Goal: Connect with others: Connect with others

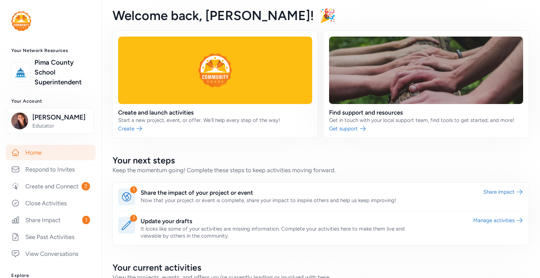
scroll to position [106, 0]
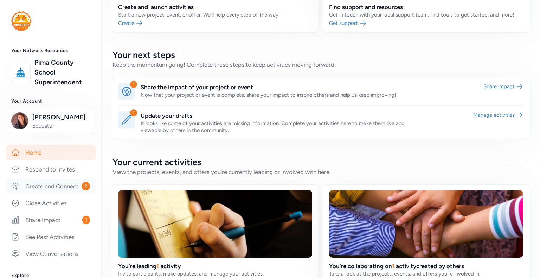
click at [59, 194] on link "Create and Connect 2" at bounding box center [51, 186] width 90 height 15
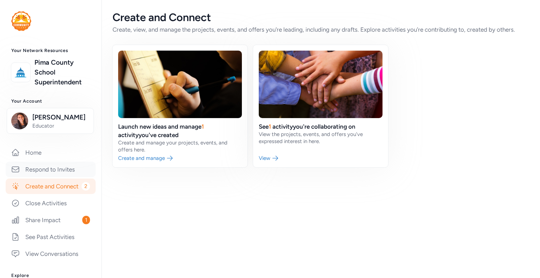
click at [42, 168] on link "Respond to Invites" at bounding box center [51, 169] width 90 height 15
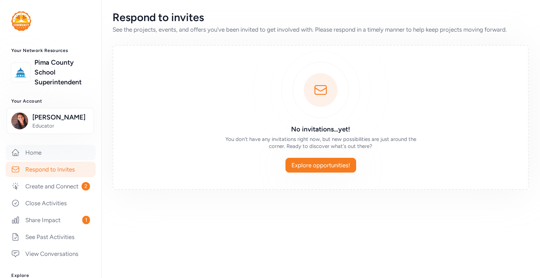
click at [39, 149] on link "Home" at bounding box center [51, 152] width 90 height 15
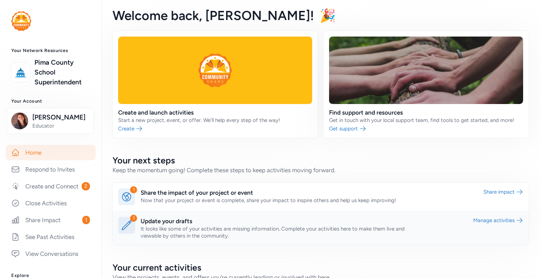
click at [244, 233] on link at bounding box center [321, 228] width 416 height 34
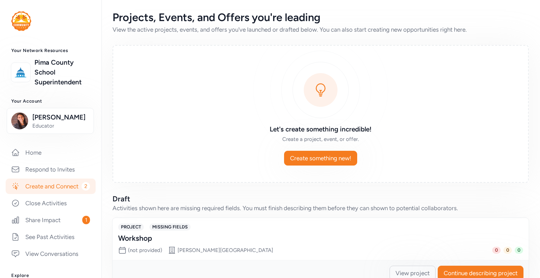
scroll to position [18, 0]
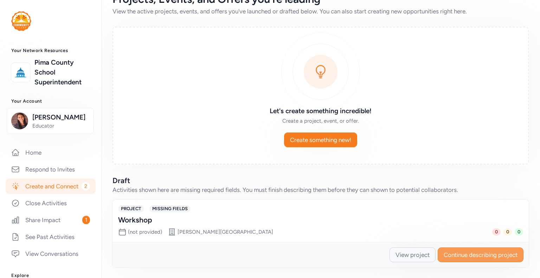
click at [473, 255] on span "Continue describing project" at bounding box center [481, 255] width 74 height 8
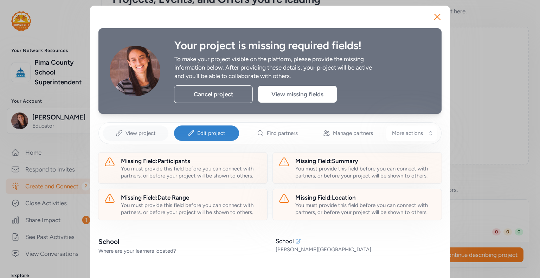
click at [146, 134] on span "View project" at bounding box center [141, 133] width 30 height 7
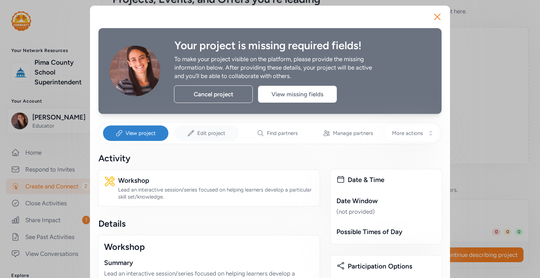
click at [211, 135] on span "Edit project" at bounding box center [211, 133] width 28 height 7
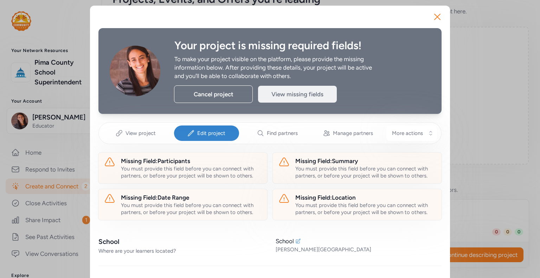
click at [283, 96] on div "View missing fields" at bounding box center [297, 94] width 79 height 17
click at [405, 133] on span "More actions" at bounding box center [407, 133] width 31 height 7
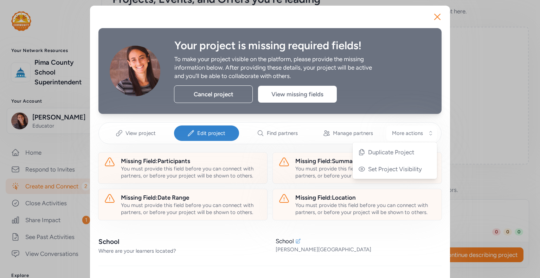
click at [405, 38] on div "Your project is missing required fields! To make your project visible on the pl…" at bounding box center [269, 71] width 343 height 86
click at [200, 134] on span "Edit project" at bounding box center [211, 133] width 28 height 7
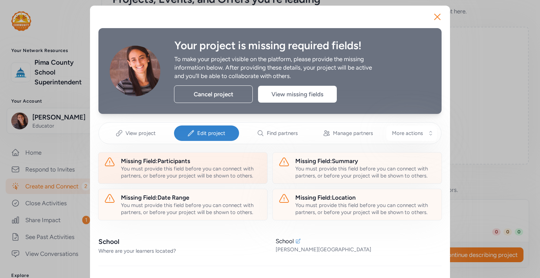
click at [205, 165] on div "You must provide this field before you can connect with partners, or before you…" at bounding box center [191, 172] width 141 height 14
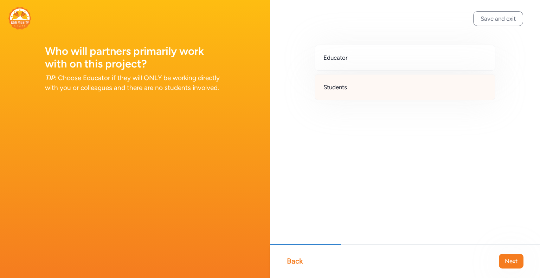
click at [346, 92] on div "Students" at bounding box center [405, 87] width 181 height 26
click at [508, 257] on button "Next" at bounding box center [511, 261] width 25 height 15
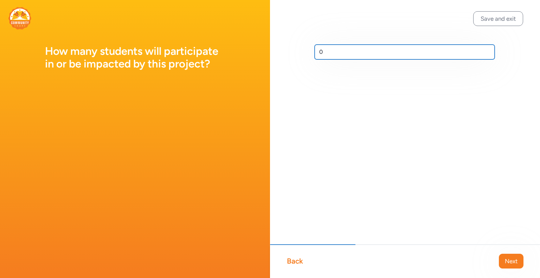
drag, startPoint x: 331, startPoint y: 51, endPoint x: 296, endPoint y: 50, distance: 34.8
click at [296, 50] on div "0" at bounding box center [405, 63] width 270 height 127
type input "250"
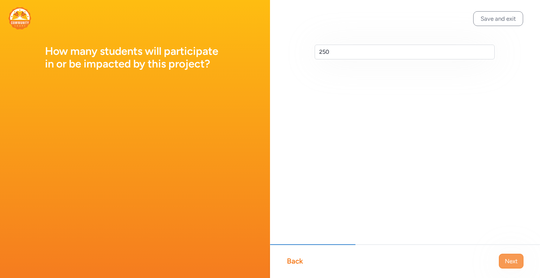
click at [513, 263] on span "Next" at bounding box center [511, 261] width 13 height 8
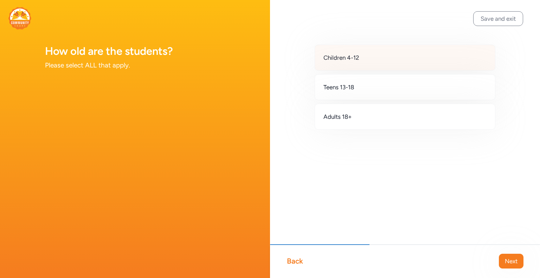
click at [368, 56] on div "Children 4-12" at bounding box center [405, 58] width 181 height 26
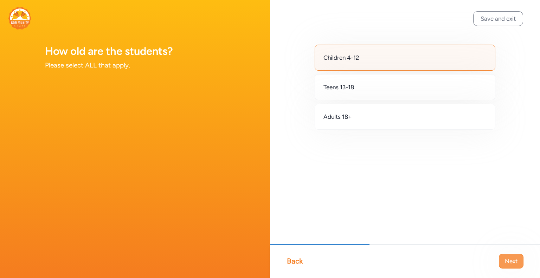
click at [512, 261] on span "Next" at bounding box center [511, 261] width 13 height 8
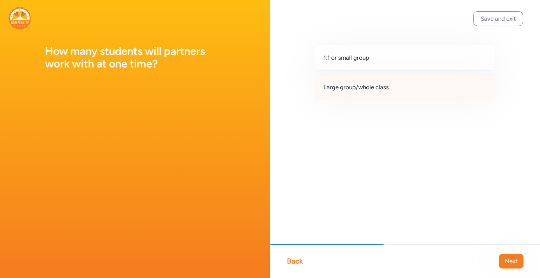
click at [371, 92] on div "Large group/whole class" at bounding box center [405, 87] width 181 height 26
click at [510, 261] on span "Next" at bounding box center [511, 261] width 13 height 8
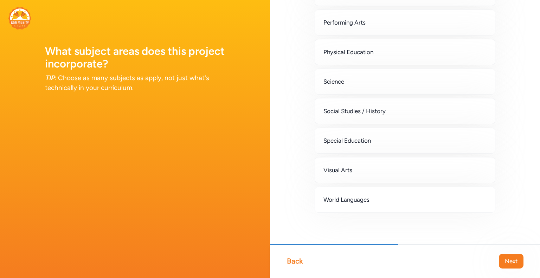
scroll to position [142, 0]
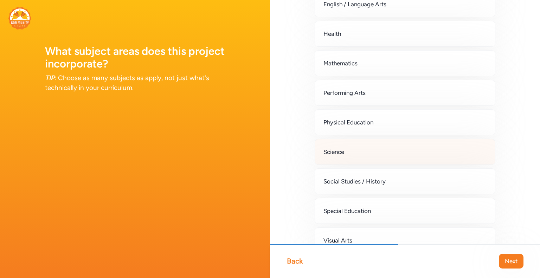
click at [364, 154] on div "Science" at bounding box center [405, 152] width 181 height 26
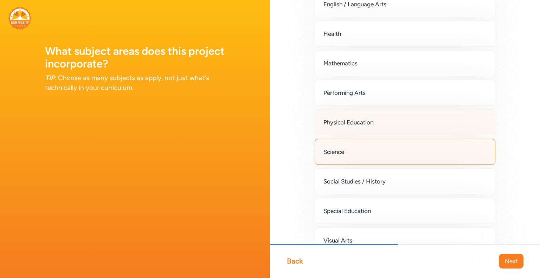
scroll to position [72, 0]
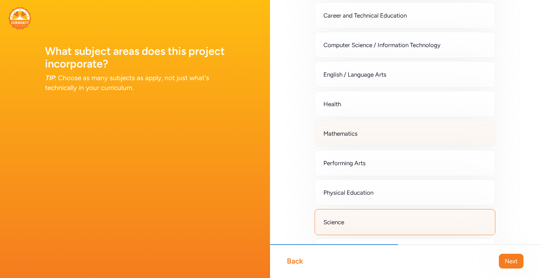
click at [356, 134] on span "Mathematics" at bounding box center [341, 133] width 34 height 8
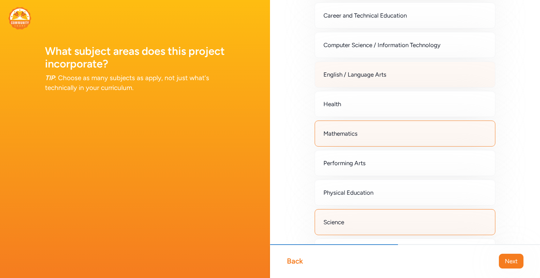
scroll to position [1, 0]
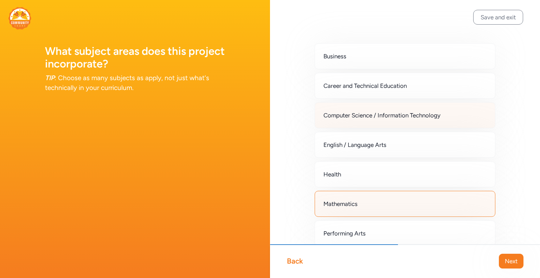
click at [350, 113] on span "Computer Science / Information Technology" at bounding box center [382, 115] width 117 height 8
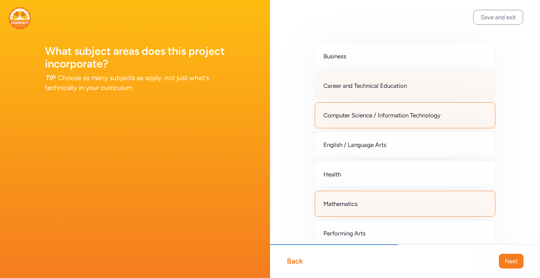
click at [345, 84] on span "Career and Technical Education" at bounding box center [365, 86] width 83 height 8
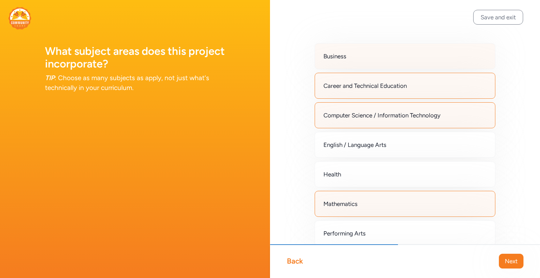
click at [340, 62] on div "Business" at bounding box center [405, 56] width 181 height 26
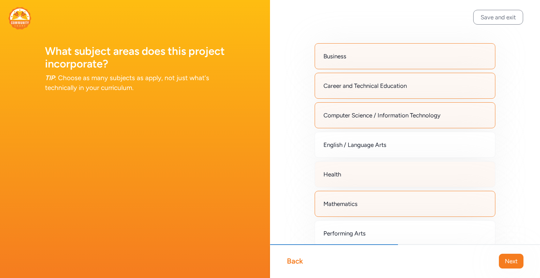
click at [349, 170] on div "Health" at bounding box center [405, 174] width 181 height 26
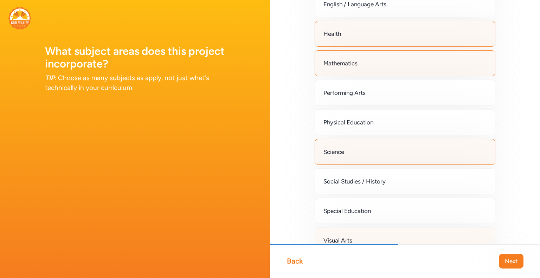
scroll to position [212, 0]
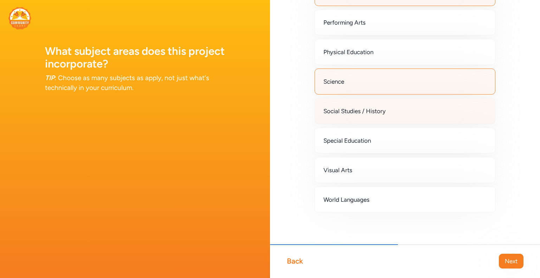
click at [367, 111] on span "Social Studies / History" at bounding box center [355, 111] width 62 height 8
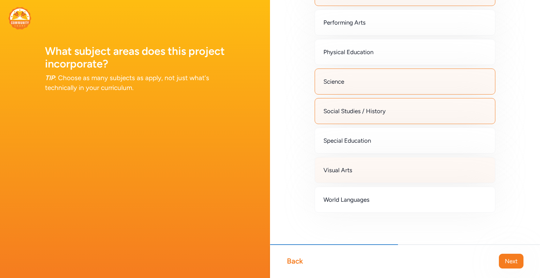
click at [371, 167] on div "Visual Arts" at bounding box center [405, 170] width 181 height 26
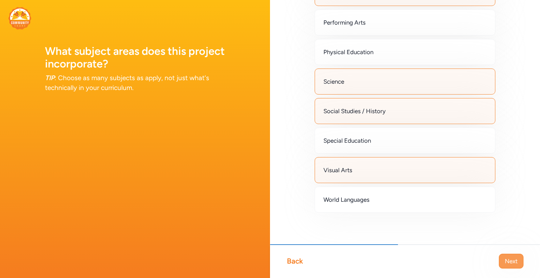
click at [514, 257] on span "Next" at bounding box center [511, 261] width 13 height 8
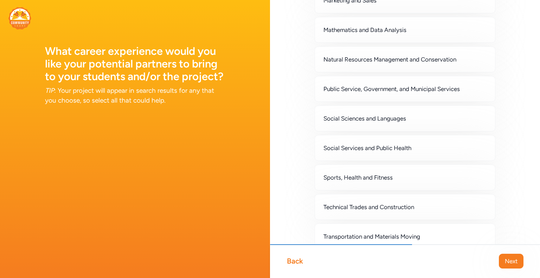
scroll to position [460, 0]
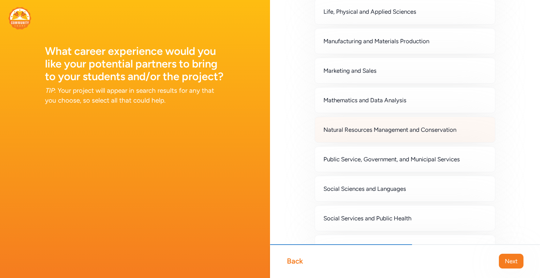
click at [348, 126] on span "Natural Resources Management and Conservation" at bounding box center [390, 130] width 133 height 8
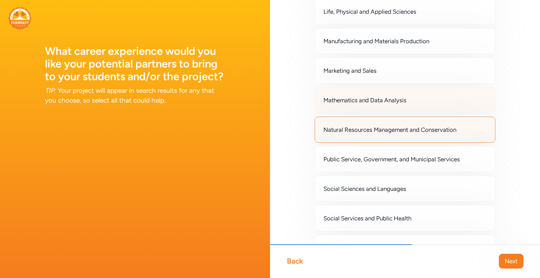
click at [340, 102] on div "Mathematics and Data Analysis" at bounding box center [405, 100] width 181 height 26
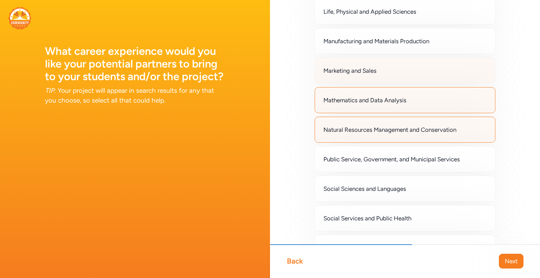
scroll to position [389, 0]
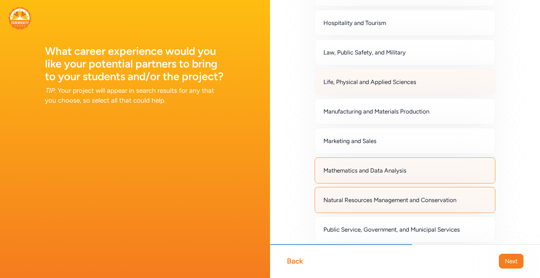
click at [343, 79] on span "Life, Physical and Applied Sciences" at bounding box center [370, 82] width 93 height 8
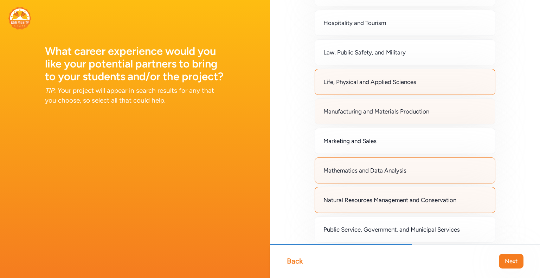
click at [339, 104] on div "Manufacturing and Materials Production" at bounding box center [405, 111] width 181 height 26
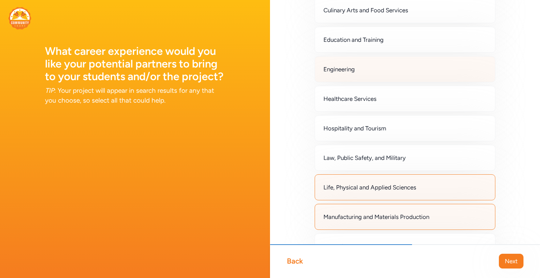
click at [334, 71] on span "Engineering" at bounding box center [339, 69] width 31 height 8
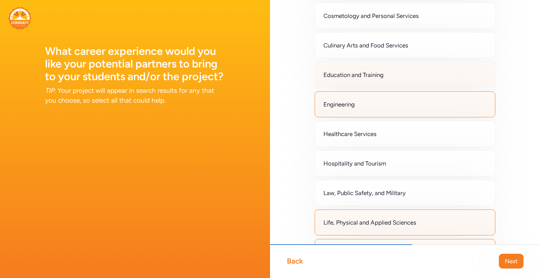
click at [340, 77] on span "Education and Training" at bounding box center [354, 75] width 60 height 8
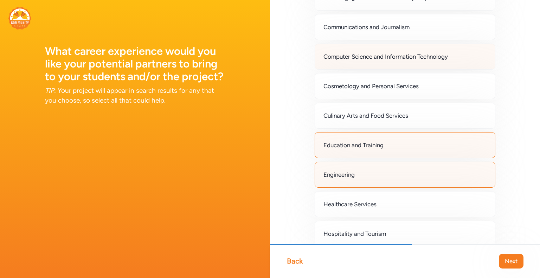
click at [336, 62] on div "Computer Science and Information Technology" at bounding box center [405, 57] width 181 height 26
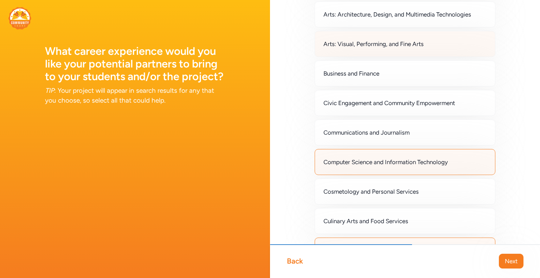
scroll to position [0, 0]
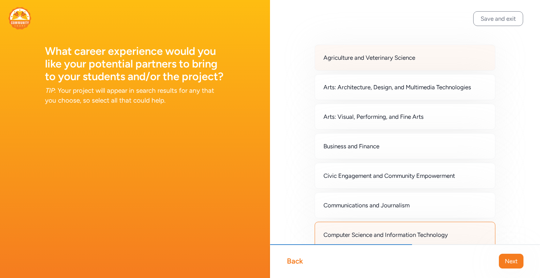
click at [353, 58] on span "Agriculture and Veterinary Science" at bounding box center [370, 57] width 92 height 8
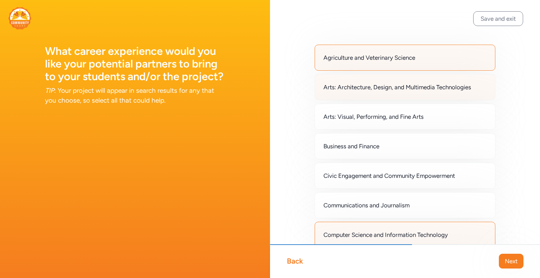
click at [357, 88] on span "Arts: Architecture, Design, and Multimedia Technologies" at bounding box center [398, 87] width 148 height 8
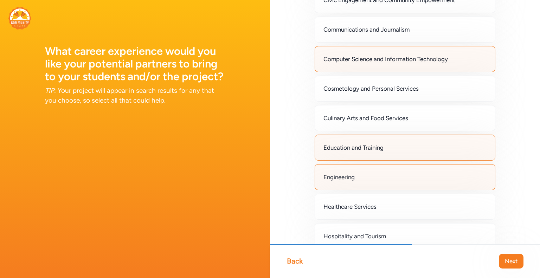
scroll to position [211, 0]
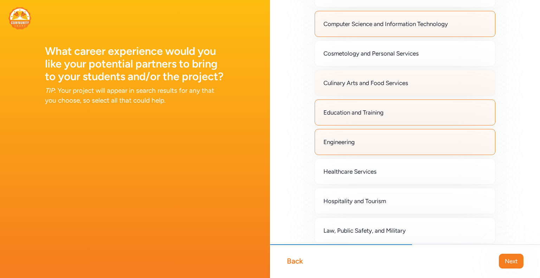
click at [342, 89] on div "Culinary Arts and Food Services" at bounding box center [405, 83] width 181 height 26
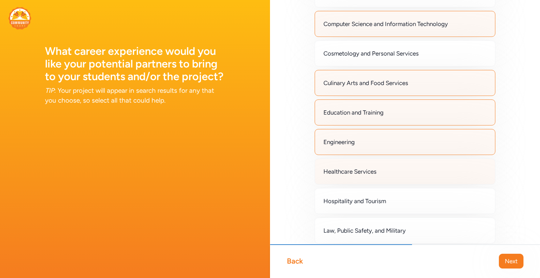
click at [371, 174] on div "Healthcare Services" at bounding box center [405, 172] width 181 height 26
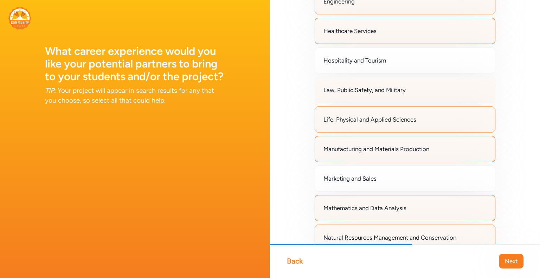
click at [347, 92] on div "Law, Public Safety, and Military" at bounding box center [405, 90] width 181 height 26
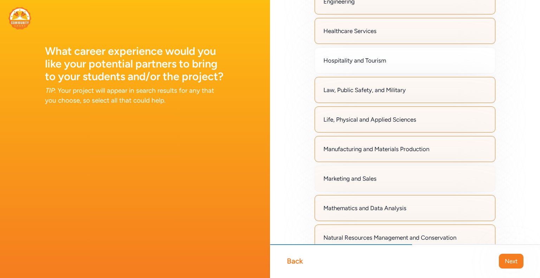
click at [367, 180] on span "Marketing and Sales" at bounding box center [350, 178] width 53 height 8
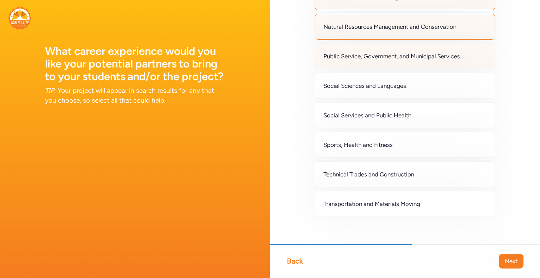
click at [359, 64] on div "Public Service, Government, and Municipal Services" at bounding box center [405, 56] width 181 height 26
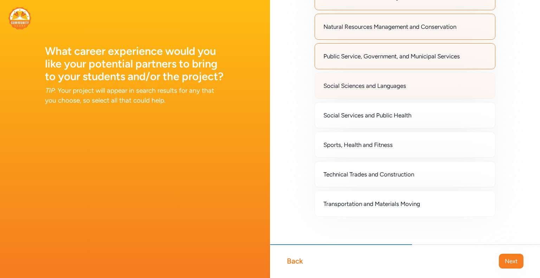
click at [359, 88] on div "Social Sciences and Languages" at bounding box center [405, 86] width 181 height 26
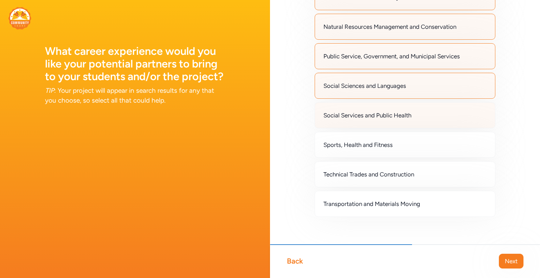
click at [362, 117] on div "Social Services and Public Health" at bounding box center [405, 115] width 181 height 26
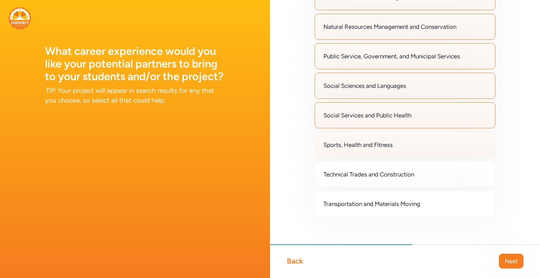
click at [369, 145] on span "Sports, Health and Fitness" at bounding box center [358, 145] width 69 height 8
drag, startPoint x: 379, startPoint y: 175, endPoint x: 397, endPoint y: 201, distance: 31.5
click at [379, 175] on div "Technical Trades and Construction" at bounding box center [405, 174] width 181 height 26
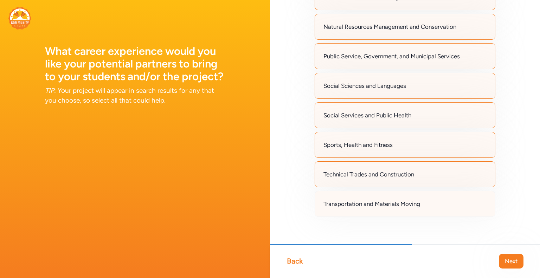
click at [402, 206] on div "Transportation and Materials Moving" at bounding box center [405, 204] width 181 height 26
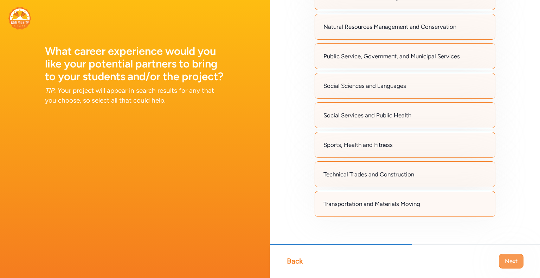
click at [510, 264] on span "Next" at bounding box center [511, 261] width 13 height 8
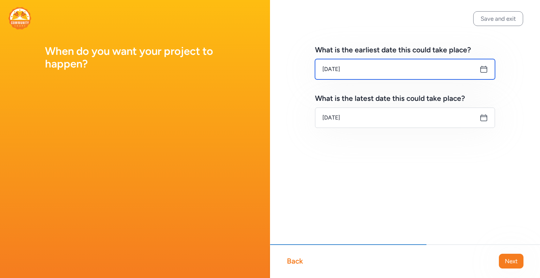
click at [490, 68] on input "[DATE]" at bounding box center [405, 69] width 180 height 20
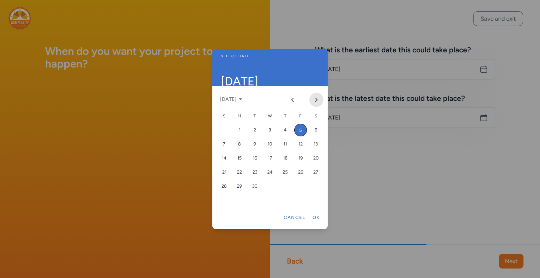
click at [317, 96] on button "Next month" at bounding box center [316, 100] width 14 height 14
click at [270, 143] on div "5" at bounding box center [270, 144] width 13 height 13
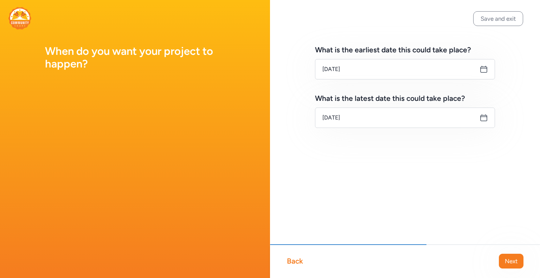
drag, startPoint x: 505, startPoint y: 261, endPoint x: 501, endPoint y: 256, distance: 7.0
click at [505, 261] on span "Next" at bounding box center [511, 261] width 13 height 8
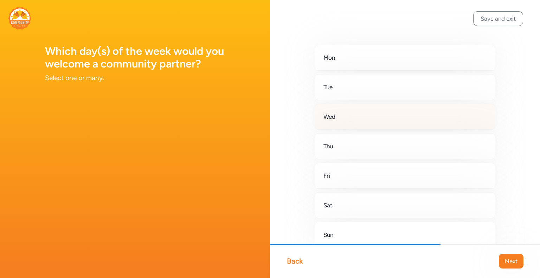
click at [347, 115] on div "Wed" at bounding box center [405, 117] width 181 height 26
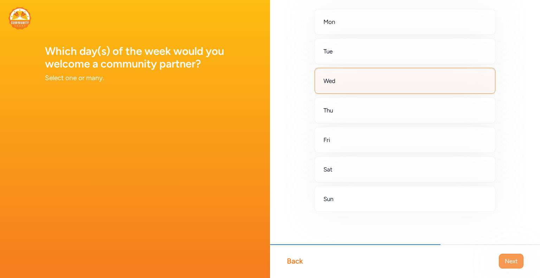
click at [514, 265] on span "Next" at bounding box center [511, 261] width 13 height 8
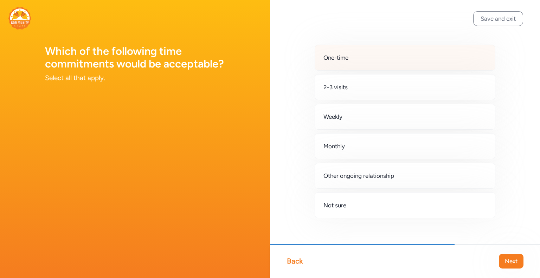
click at [353, 64] on div "One-time" at bounding box center [405, 58] width 181 height 26
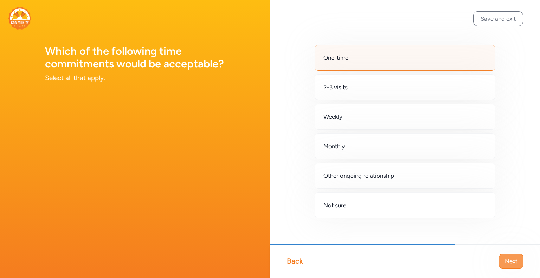
click at [515, 260] on span "Next" at bounding box center [511, 261] width 13 height 8
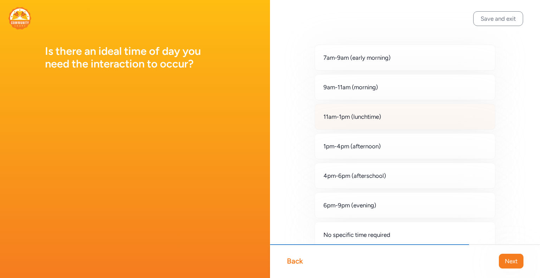
scroll to position [36, 0]
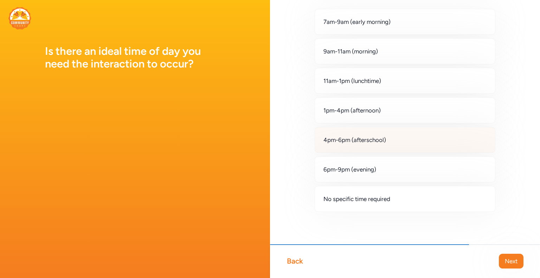
click at [343, 139] on span "4pm-6pm (afterschool)" at bounding box center [355, 140] width 63 height 8
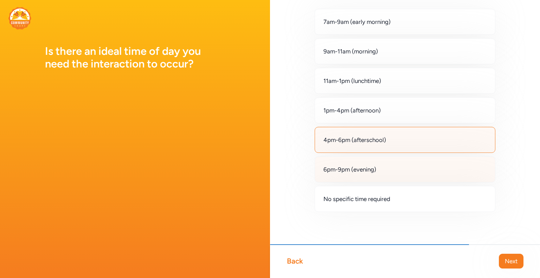
click at [354, 170] on span "6pm-9pm (evening)" at bounding box center [350, 169] width 53 height 8
click at [512, 260] on span "Next" at bounding box center [511, 261] width 13 height 8
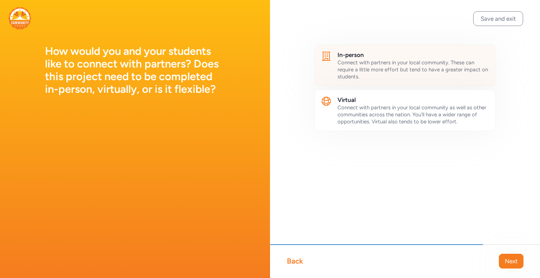
click at [391, 72] on span "Connect with partners in your local community. These can require a little more …" at bounding box center [413, 69] width 151 height 20
click at [510, 266] on button "Next" at bounding box center [511, 261] width 25 height 15
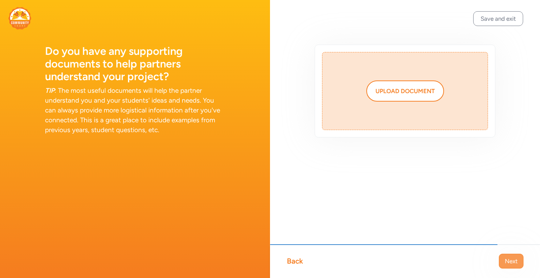
click at [509, 261] on span "Next" at bounding box center [511, 261] width 13 height 8
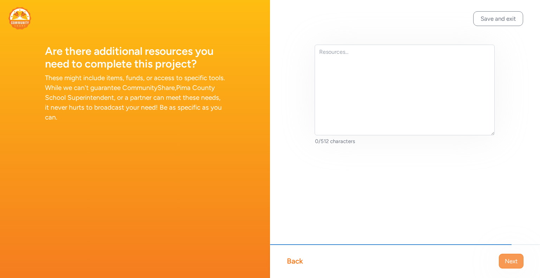
click at [513, 259] on span "Next" at bounding box center [511, 261] width 13 height 8
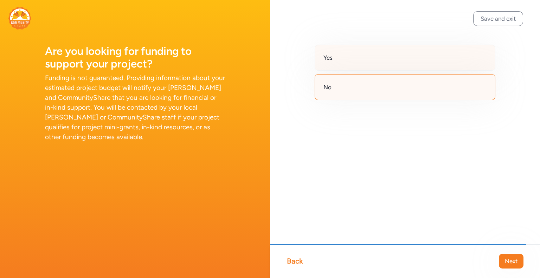
click at [358, 56] on div "Yes" at bounding box center [405, 58] width 181 height 26
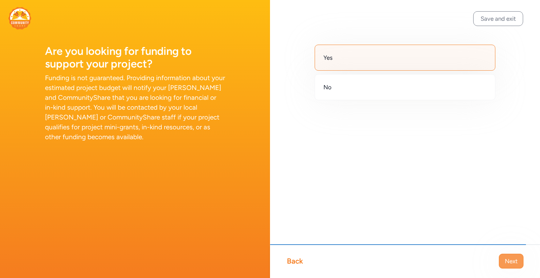
click at [514, 261] on span "Next" at bounding box center [511, 261] width 13 height 8
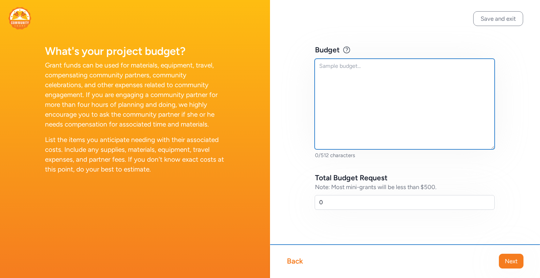
click at [333, 107] on textarea at bounding box center [405, 104] width 180 height 91
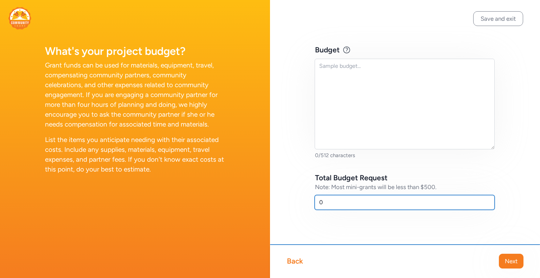
drag, startPoint x: 331, startPoint y: 203, endPoint x: 308, endPoint y: 195, distance: 24.2
click at [308, 195] on div "Budget Example Artist Partner stipend: $200-300 Clay materials: $50-100 Art exh…" at bounding box center [405, 138] width 270 height 277
type input "500"
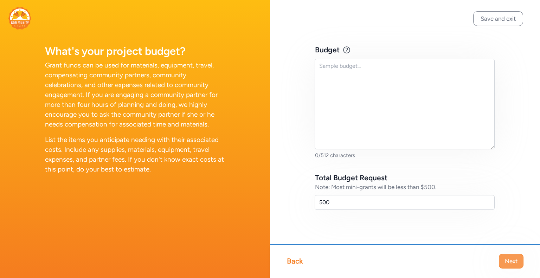
click at [517, 266] on span "Next" at bounding box center [511, 261] width 13 height 8
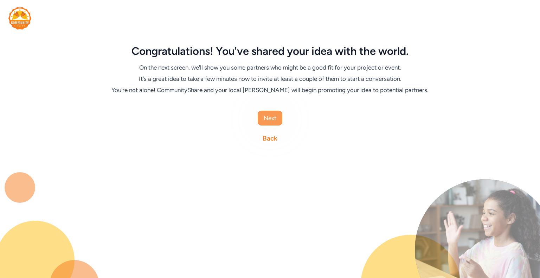
click at [271, 120] on span "Next" at bounding box center [270, 118] width 13 height 8
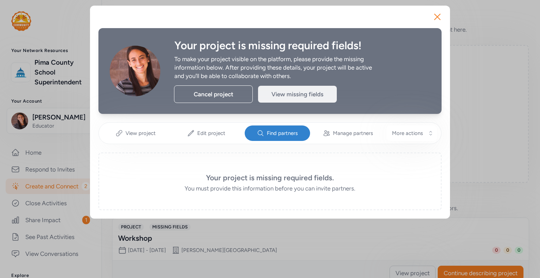
click at [311, 96] on div "View missing fields" at bounding box center [297, 94] width 79 height 17
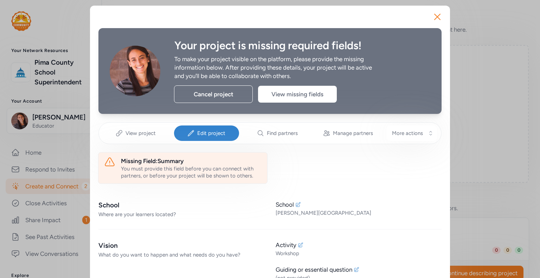
click at [162, 165] on div "You must provide this field before you can connect with partners, or before you…" at bounding box center [191, 172] width 141 height 14
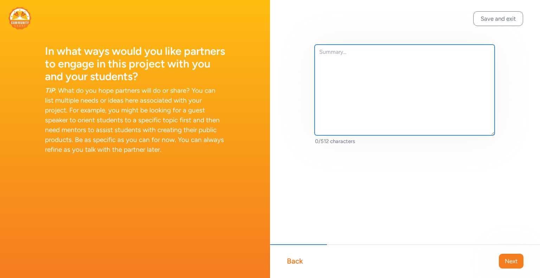
click at [335, 52] on textarea at bounding box center [405, 90] width 180 height 91
paste textarea "Host activities for students, share what your company does, or provide parents …"
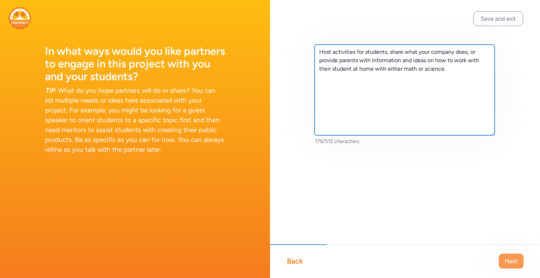
type textarea "Host activities for students, share what your company does, or provide parents …"
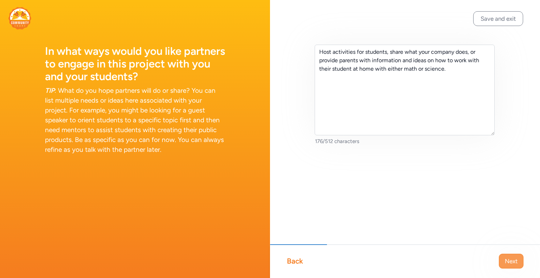
click at [511, 263] on span "Next" at bounding box center [511, 261] width 13 height 8
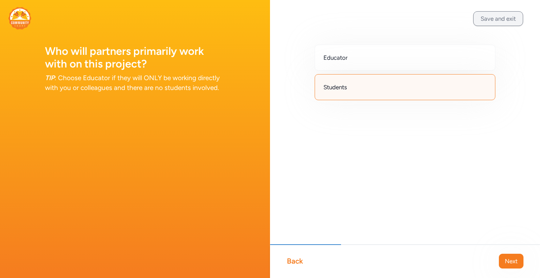
click at [503, 14] on button "Save and exit" at bounding box center [498, 18] width 50 height 15
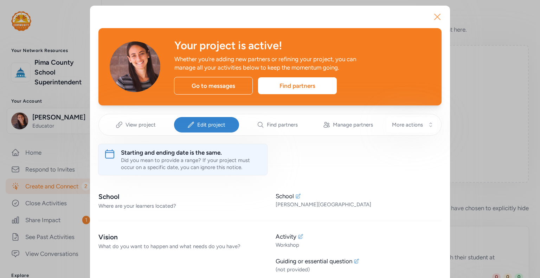
click at [439, 13] on icon "button" at bounding box center [437, 16] width 11 height 11
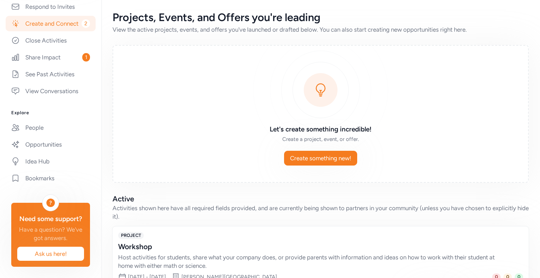
click at [142, 242] on div "Workshop" at bounding box center [313, 247] width 391 height 10
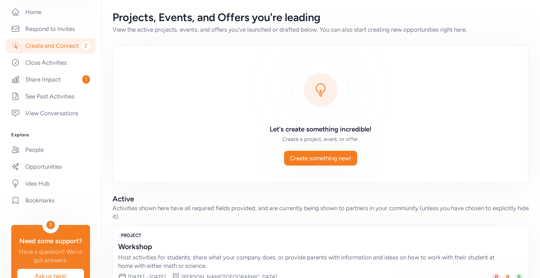
scroll to position [45, 0]
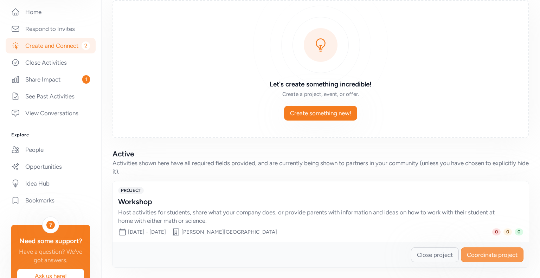
click at [472, 253] on span "Coordinate project" at bounding box center [492, 255] width 51 height 8
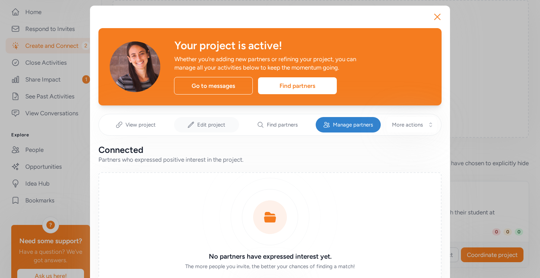
click at [204, 128] on span "Edit project" at bounding box center [211, 124] width 28 height 7
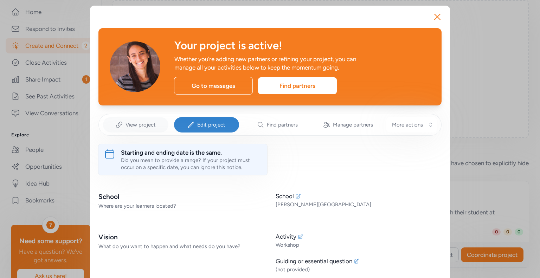
click at [133, 129] on div "View project" at bounding box center [135, 124] width 65 height 15
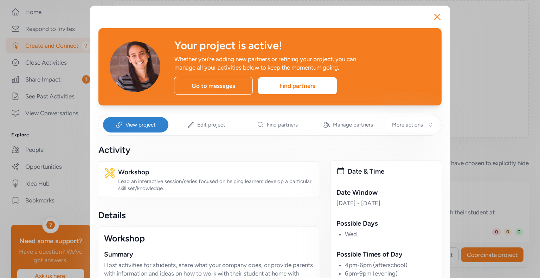
click at [138, 175] on div "Workshop" at bounding box center [216, 172] width 196 height 10
click at [226, 123] on div "Edit project" at bounding box center [206, 124] width 65 height 15
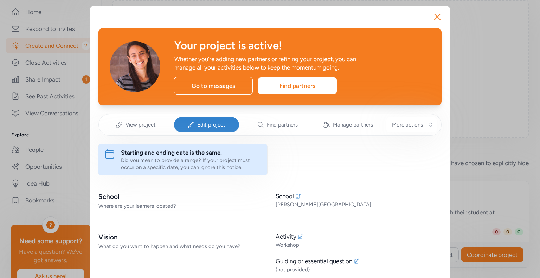
click at [180, 160] on div "Did you mean to provide a range? If your project must occur on a specific date,…" at bounding box center [191, 164] width 141 height 14
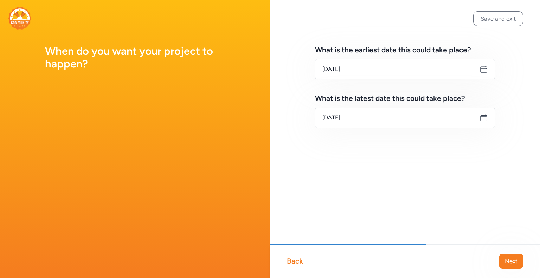
click at [301, 262] on div "Back" at bounding box center [295, 261] width 16 height 10
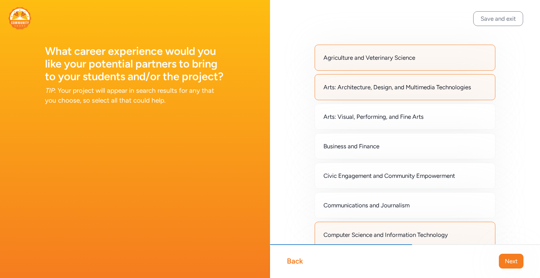
click at [301, 262] on div "Back" at bounding box center [295, 261] width 16 height 10
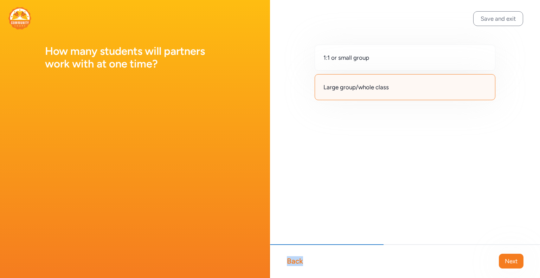
click at [301, 262] on div "Back" at bounding box center [295, 261] width 16 height 10
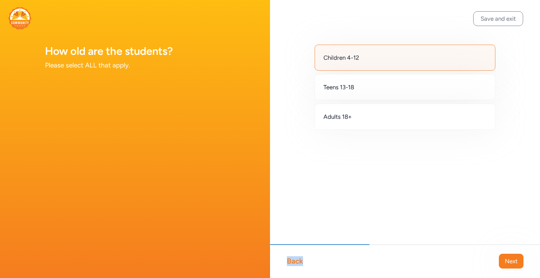
click at [301, 262] on div "Back" at bounding box center [295, 261] width 16 height 10
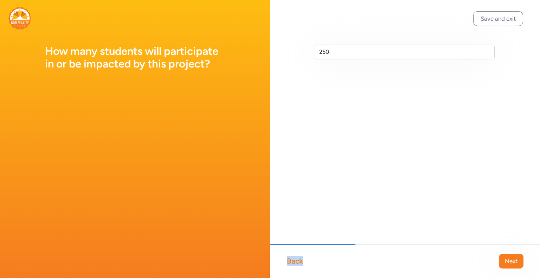
click at [301, 262] on div "Back" at bounding box center [295, 261] width 16 height 10
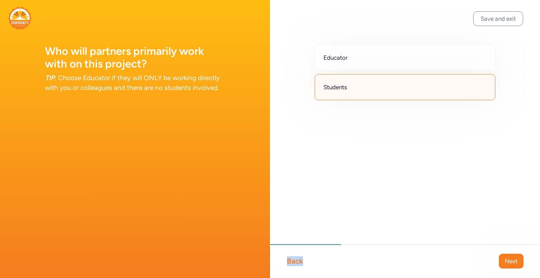
click at [301, 262] on div "Back" at bounding box center [295, 261] width 16 height 10
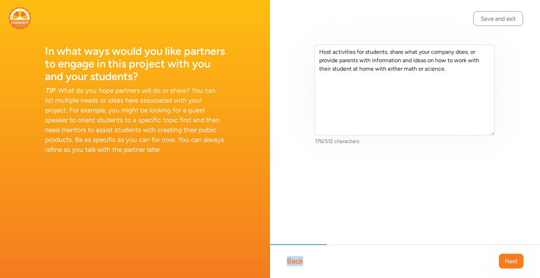
click at [301, 262] on div "Back" at bounding box center [295, 261] width 16 height 10
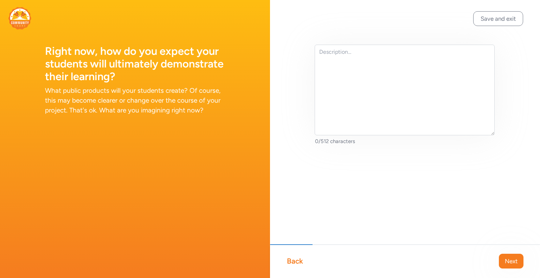
click at [301, 262] on div "Back" at bounding box center [295, 261] width 16 height 10
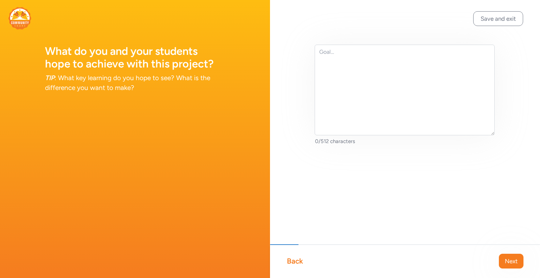
click at [303, 262] on div "Back" at bounding box center [295, 261] width 16 height 10
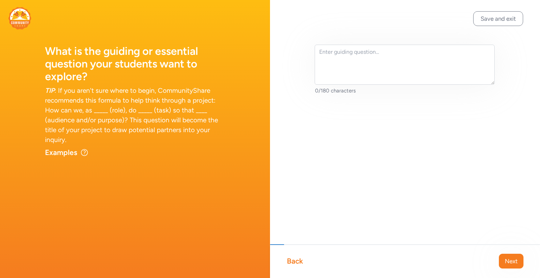
click at [303, 262] on div "Back" at bounding box center [295, 261] width 16 height 10
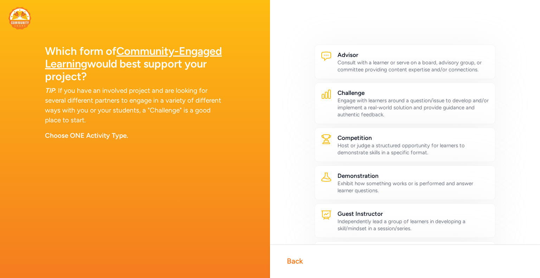
click at [303, 262] on div "Back" at bounding box center [295, 261] width 16 height 10
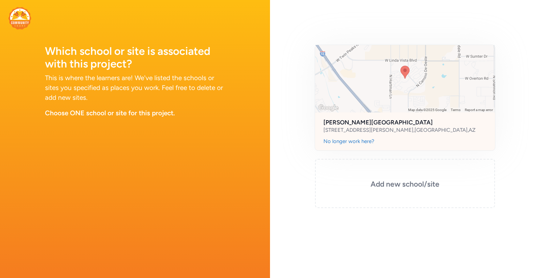
click at [418, 108] on span "Map data ©2025 Google" at bounding box center [427, 110] width 38 height 4
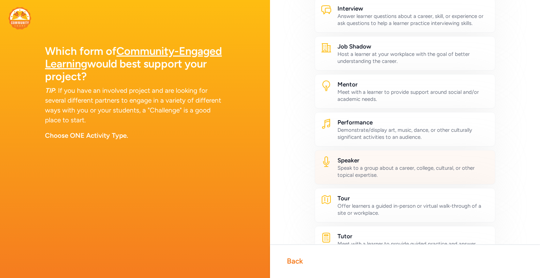
scroll to position [367, 0]
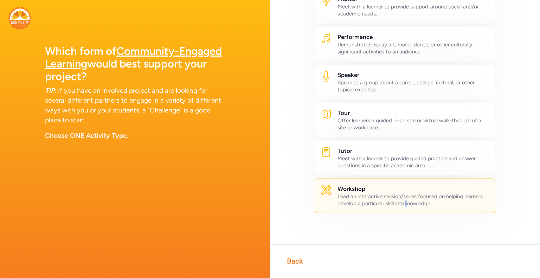
click at [407, 201] on div "Lead an interactive session/series focused on helping learners develop a partic…" at bounding box center [414, 200] width 152 height 14
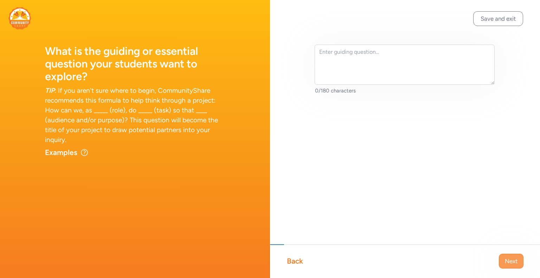
click at [505, 262] on span "Next" at bounding box center [511, 261] width 13 height 8
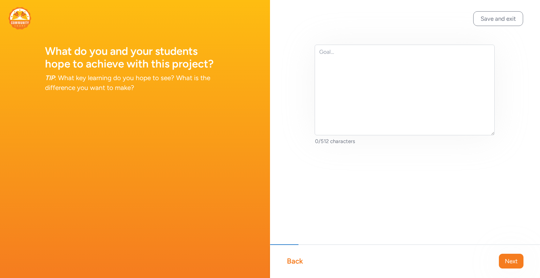
click at [505, 262] on span "Next" at bounding box center [511, 261] width 13 height 8
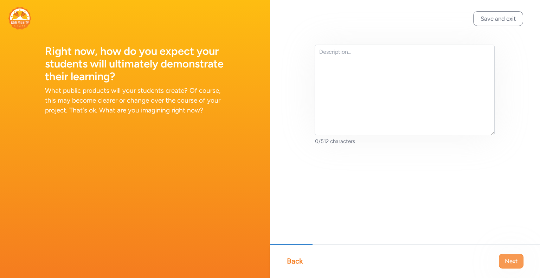
click at [505, 259] on span "Next" at bounding box center [511, 261] width 13 height 8
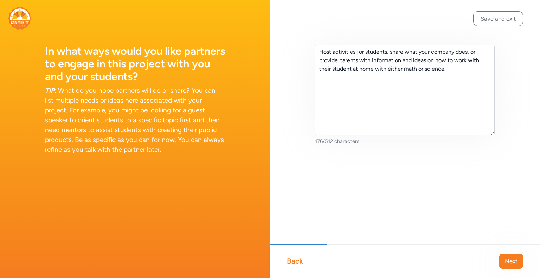
click at [505, 259] on span "Next" at bounding box center [511, 261] width 13 height 8
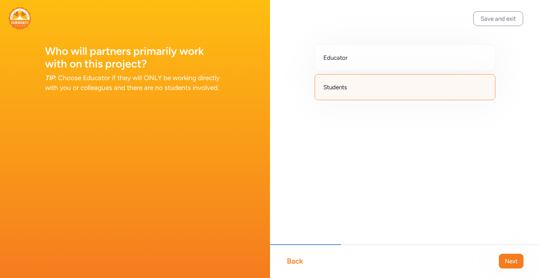
click at [505, 259] on span "Next" at bounding box center [511, 261] width 13 height 8
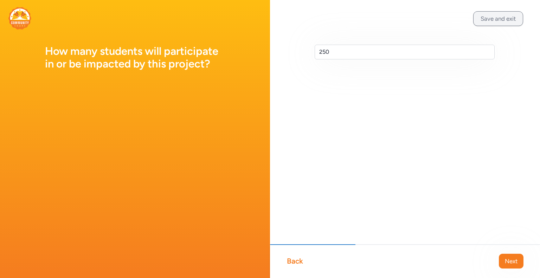
click at [503, 17] on button "Save and exit" at bounding box center [498, 18] width 50 height 15
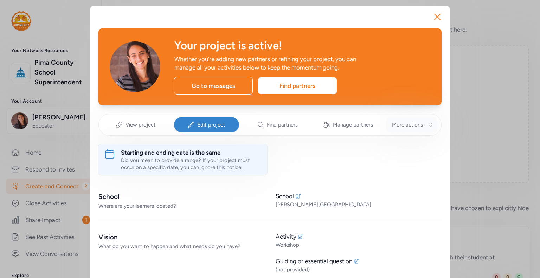
click at [406, 122] on span "More actions" at bounding box center [407, 124] width 31 height 7
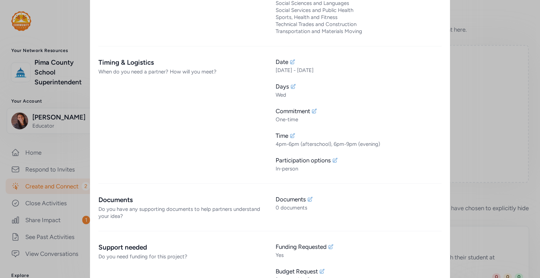
scroll to position [722, 0]
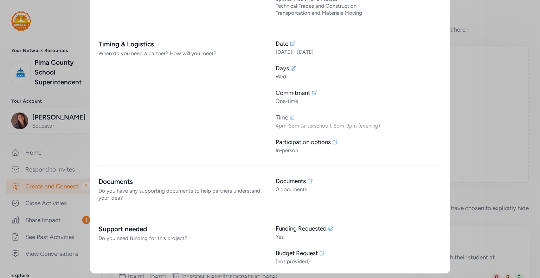
click at [291, 115] on icon at bounding box center [293, 118] width 6 height 6
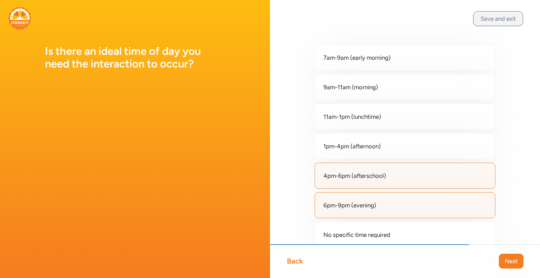
click at [487, 22] on button "Save and exit" at bounding box center [498, 18] width 50 height 15
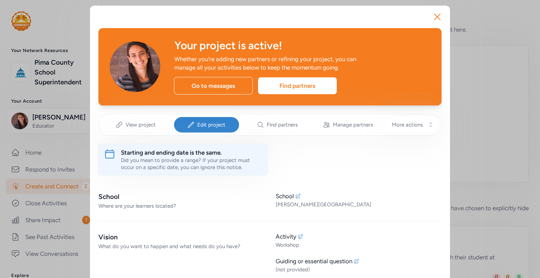
scroll to position [106, 0]
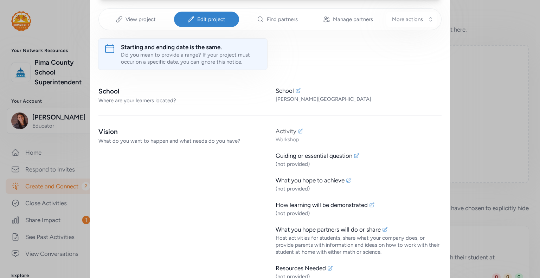
click at [299, 131] on icon at bounding box center [301, 131] width 5 height 5
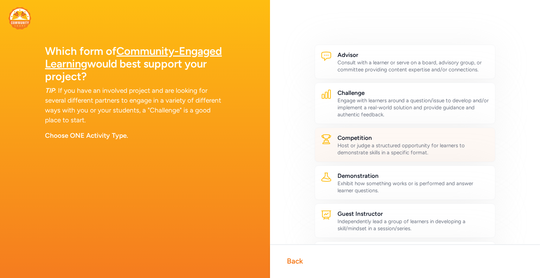
scroll to position [35, 0]
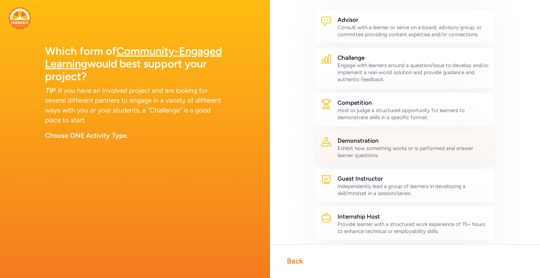
click at [360, 141] on h2 "Demonstration" at bounding box center [414, 140] width 152 height 8
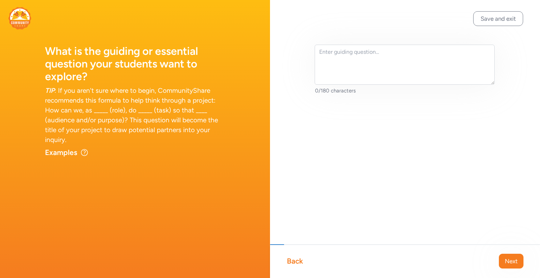
click at [486, 20] on button "Save and exit" at bounding box center [498, 18] width 50 height 15
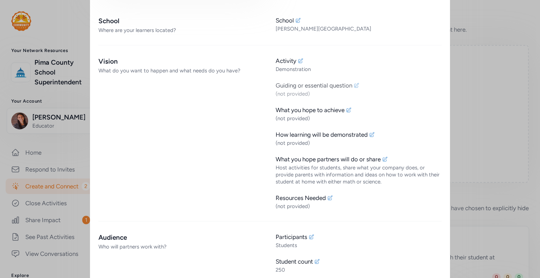
scroll to position [35, 0]
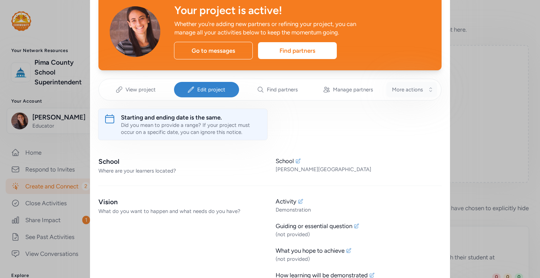
click at [392, 92] on span "More actions" at bounding box center [407, 89] width 31 height 7
click at [129, 90] on span "View project" at bounding box center [141, 89] width 30 height 7
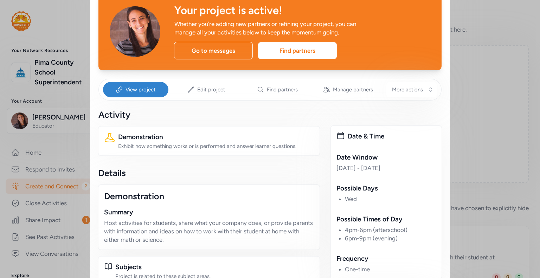
scroll to position [106, 0]
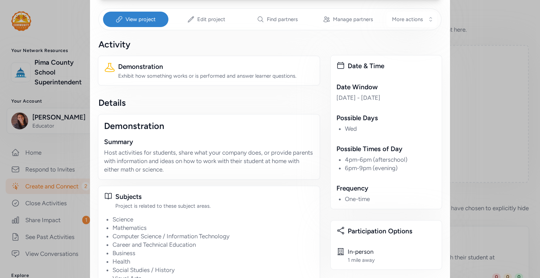
click at [143, 125] on div "Demonstration" at bounding box center [209, 125] width 210 height 11
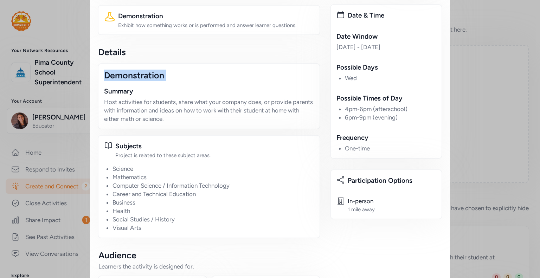
scroll to position [0, 0]
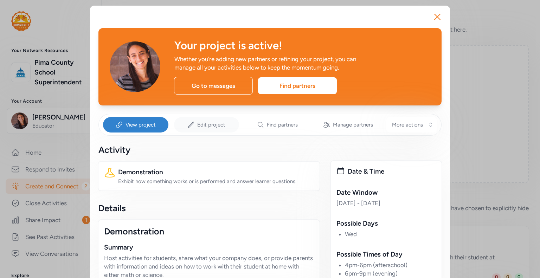
click at [204, 126] on span "Edit project" at bounding box center [211, 124] width 28 height 7
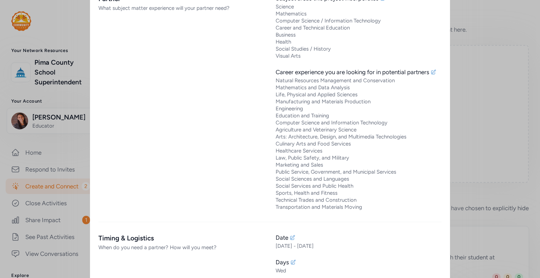
scroll to position [668, 0]
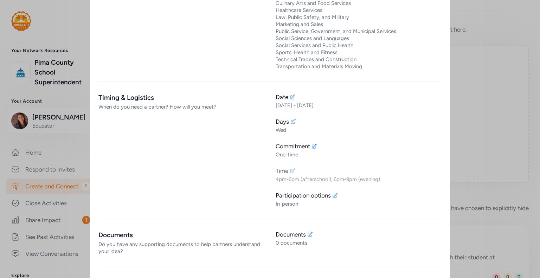
click at [291, 172] on icon at bounding box center [292, 170] width 5 height 5
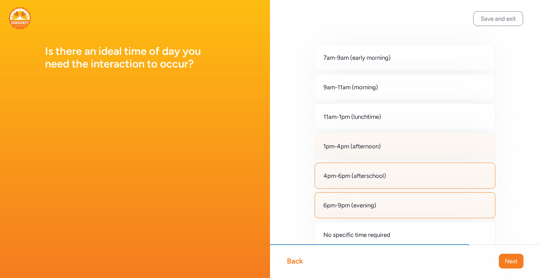
scroll to position [36, 0]
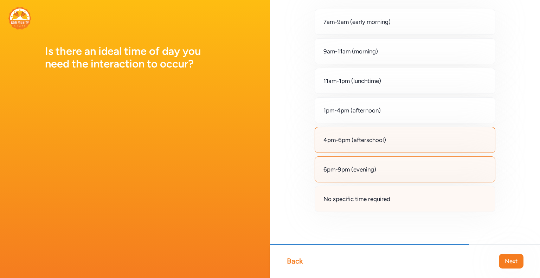
click at [389, 206] on div "No specific time required" at bounding box center [405, 199] width 181 height 26
click at [404, 196] on div "No specific time required" at bounding box center [405, 199] width 181 height 26
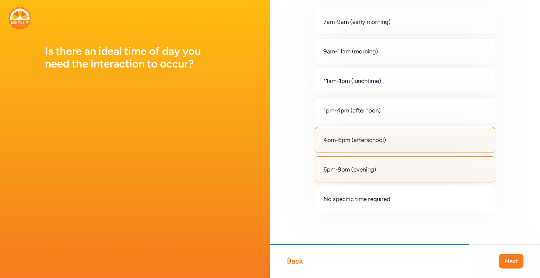
scroll to position [0, 0]
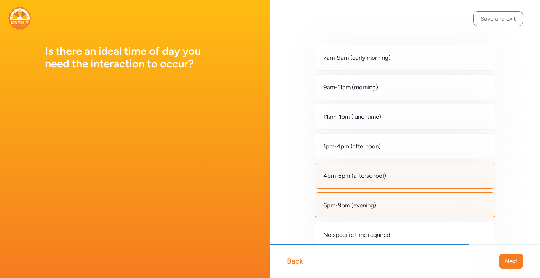
click at [496, 19] on button "Save and exit" at bounding box center [498, 18] width 50 height 15
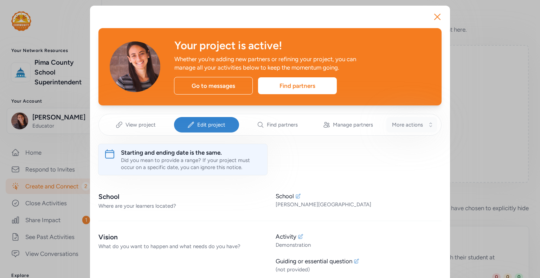
click at [405, 128] on button "More actions" at bounding box center [411, 124] width 51 height 15
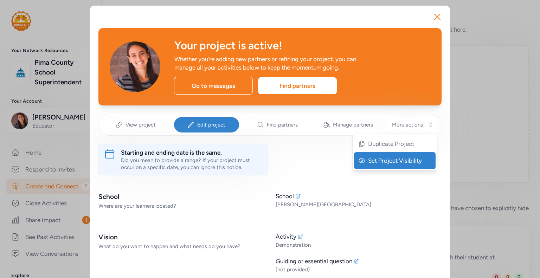
click at [386, 162] on span "Set Project Visibility" at bounding box center [395, 160] width 55 height 8
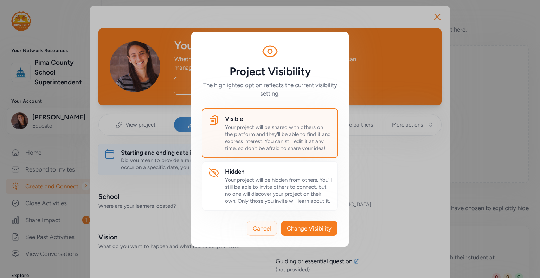
click at [264, 232] on span "Cancel" at bounding box center [262, 228] width 18 height 8
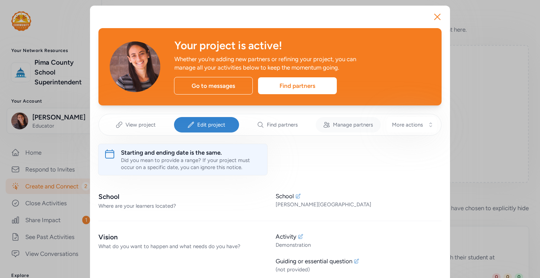
click at [326, 128] on icon at bounding box center [326, 124] width 7 height 7
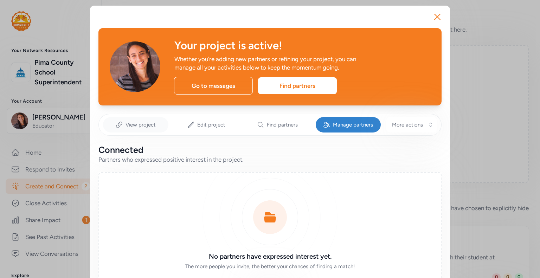
click at [133, 124] on span "View project" at bounding box center [141, 124] width 30 height 7
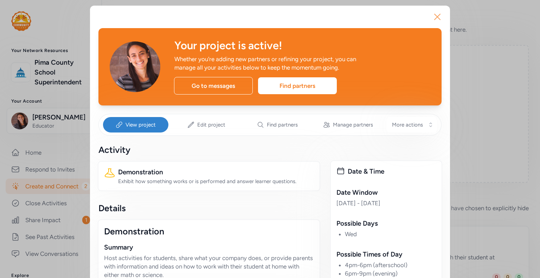
click at [436, 20] on icon "button" at bounding box center [437, 16] width 11 height 11
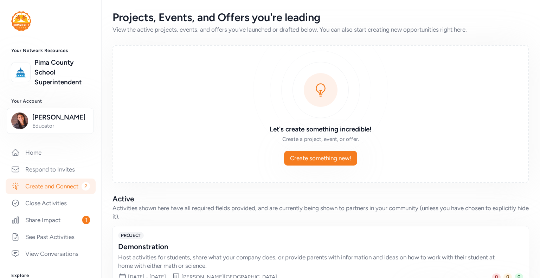
scroll to position [45, 0]
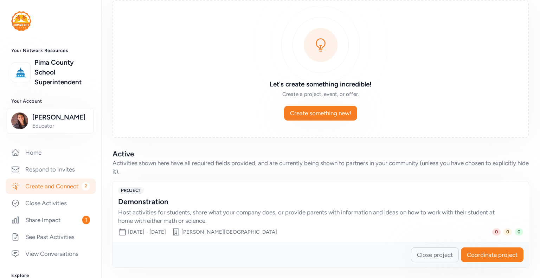
click at [134, 196] on div "PROJECT Demonstration Host activities for students, share what your company doe…" at bounding box center [320, 206] width 405 height 38
click at [492, 254] on span "Coordinate project" at bounding box center [492, 255] width 51 height 8
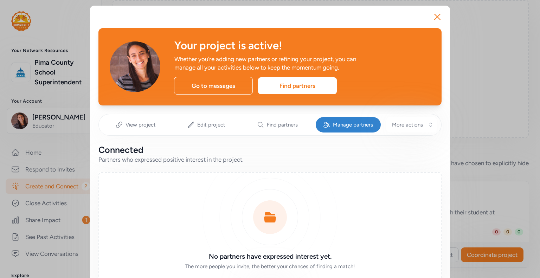
click at [424, 133] on div "View project Edit project Find partners Manage partners More actions" at bounding box center [269, 125] width 343 height 22
click at [419, 120] on button "More actions" at bounding box center [411, 124] width 51 height 15
click at [202, 126] on span "Edit project" at bounding box center [211, 124] width 28 height 7
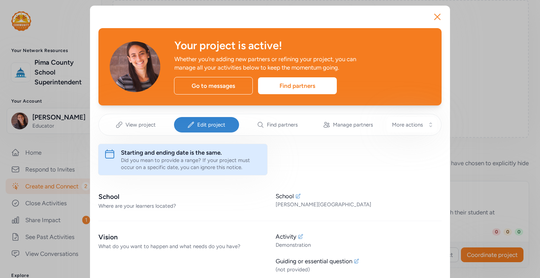
click at [188, 155] on div "Starting and ending date is the same." at bounding box center [191, 152] width 141 height 8
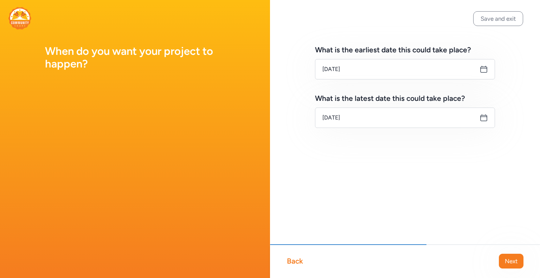
click at [300, 266] on div "Back Next" at bounding box center [405, 261] width 270 height 34
click at [300, 262] on div "Back" at bounding box center [295, 261] width 16 height 10
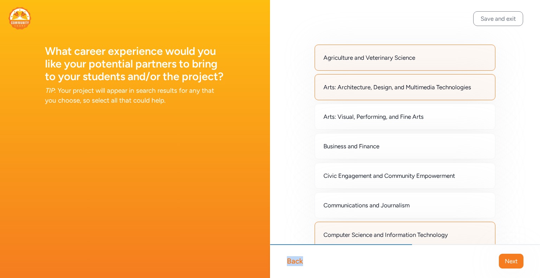
click at [300, 262] on div "Back" at bounding box center [295, 261] width 16 height 10
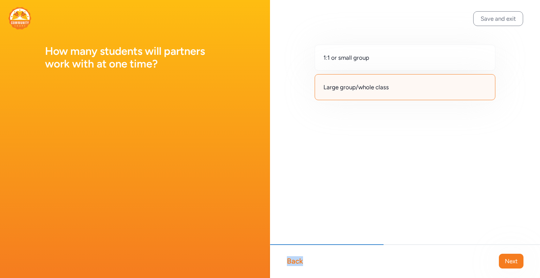
click at [300, 262] on div "Back" at bounding box center [295, 261] width 16 height 10
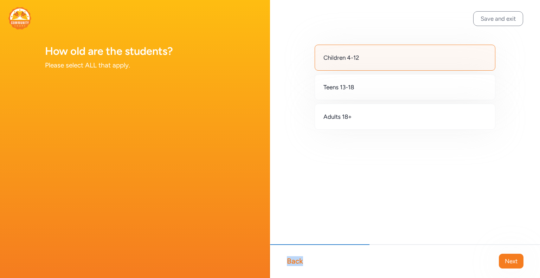
click at [300, 262] on div "Back" at bounding box center [295, 261] width 16 height 10
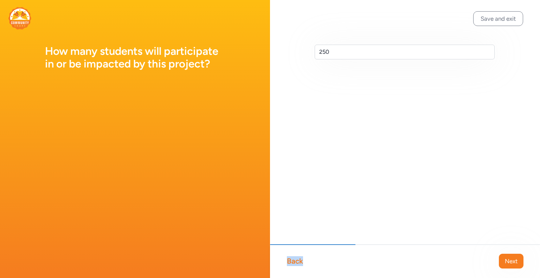
click at [300, 262] on div "Back" at bounding box center [295, 261] width 16 height 10
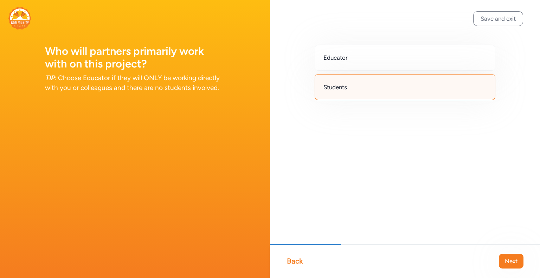
click at [300, 262] on div "Back" at bounding box center [295, 261] width 16 height 10
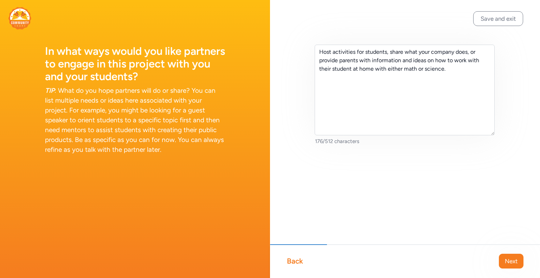
click at [300, 262] on div "Back" at bounding box center [295, 261] width 16 height 10
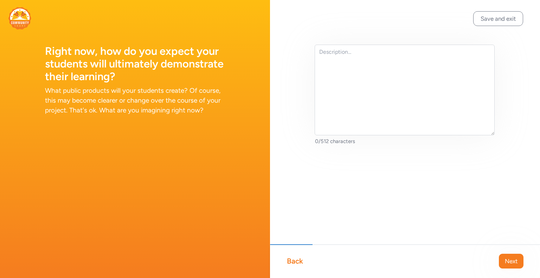
click at [300, 262] on div "Back" at bounding box center [295, 261] width 16 height 10
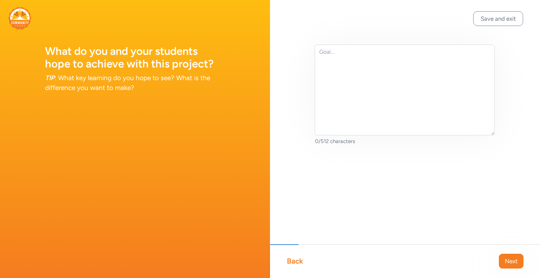
click at [300, 262] on div "Back" at bounding box center [295, 261] width 16 height 10
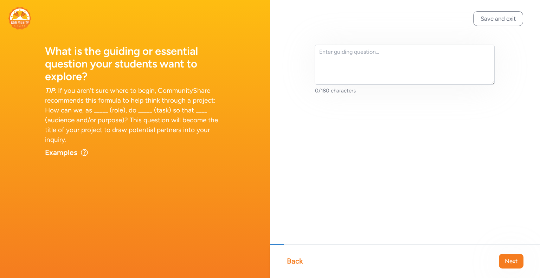
click at [300, 262] on div "Back" at bounding box center [295, 261] width 16 height 10
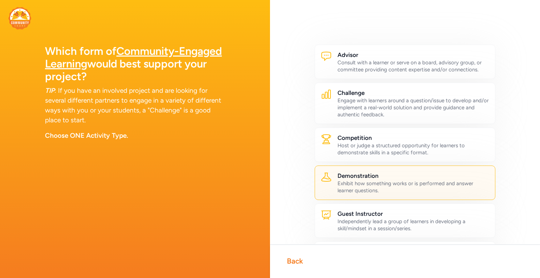
click at [300, 262] on div "Back" at bounding box center [295, 261] width 16 height 10
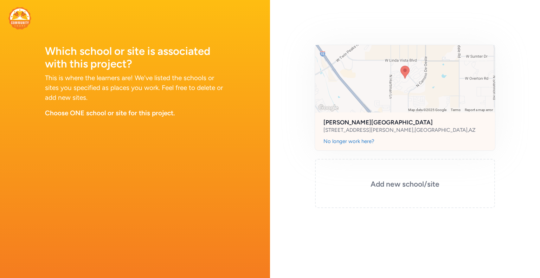
click at [421, 125] on h2 "[PERSON_NAME][GEOGRAPHIC_DATA]" at bounding box center [405, 122] width 163 height 8
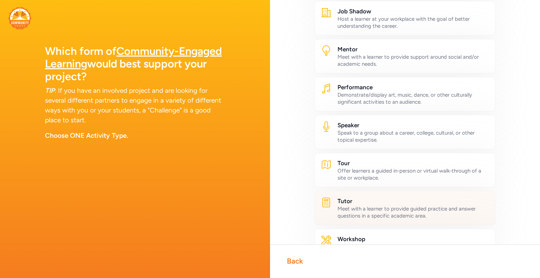
scroll to position [367, 0]
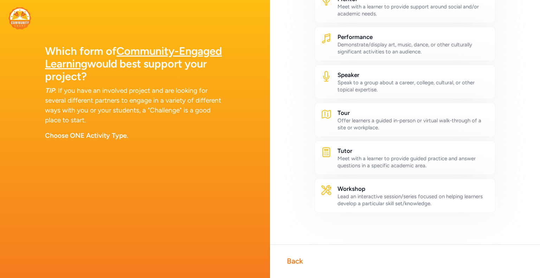
click at [295, 260] on div "Back" at bounding box center [295, 261] width 16 height 10
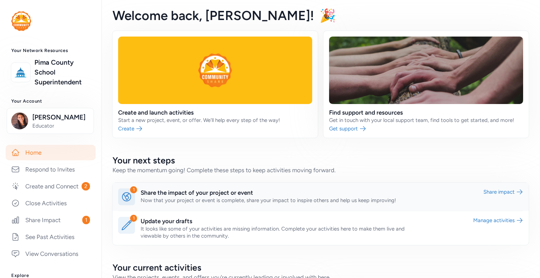
click at [155, 193] on link at bounding box center [321, 197] width 416 height 28
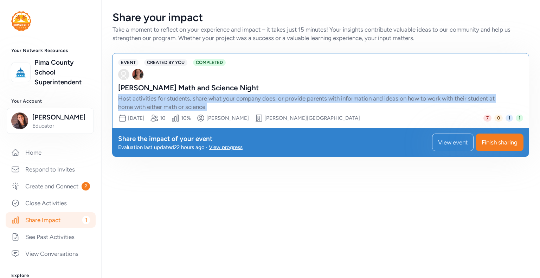
drag, startPoint x: 119, startPoint y: 96, endPoint x: 215, endPoint y: 105, distance: 96.4
click at [215, 105] on div "Host activities for students, share what your company does, or provide parents …" at bounding box center [313, 102] width 391 height 17
copy div "Host activities for students, share what your company does, or provide parents …"
click at [45, 194] on link "Create and Connect 2" at bounding box center [51, 186] width 90 height 15
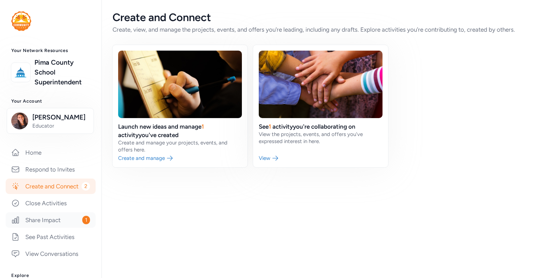
click at [57, 228] on link "Share Impact 1" at bounding box center [51, 219] width 90 height 15
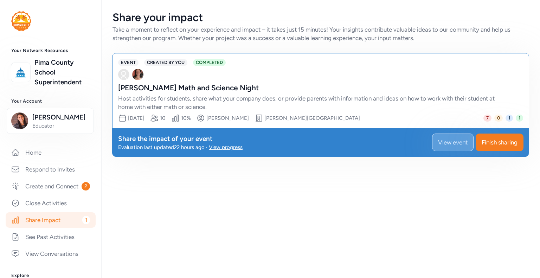
click at [465, 140] on span "View event" at bounding box center [453, 142] width 30 height 8
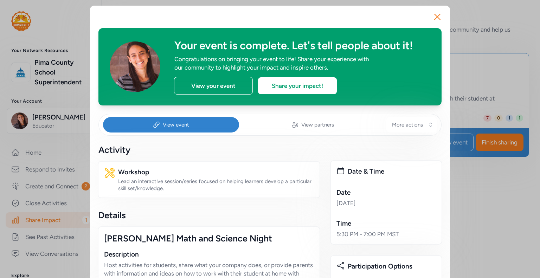
scroll to position [106, 0]
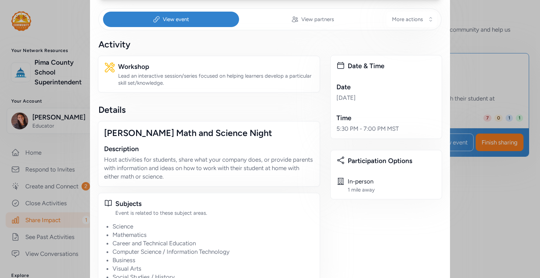
click at [55, 188] on div "Close Your event is complete. Let's tell people about it! Congratulations on br…" at bounding box center [270, 227] width 540 height 667
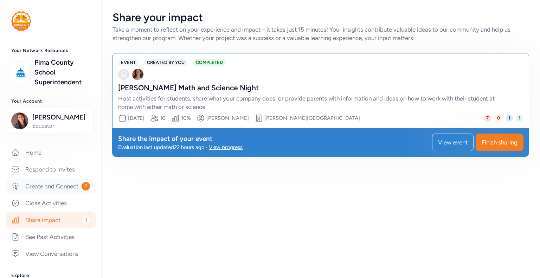
click at [49, 189] on link "Create and Connect 2" at bounding box center [51, 186] width 90 height 15
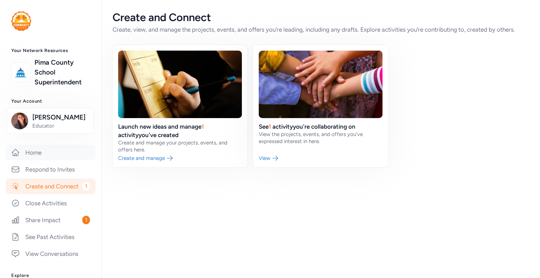
click at [43, 155] on link "Home" at bounding box center [51, 152] width 90 height 15
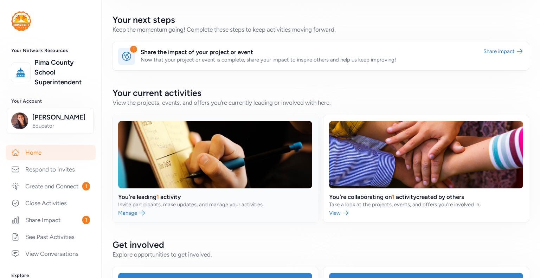
scroll to position [176, 0]
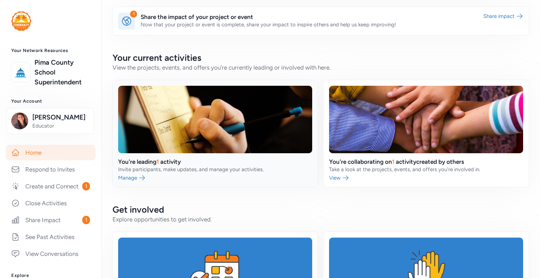
click at [178, 160] on link at bounding box center [215, 133] width 205 height 107
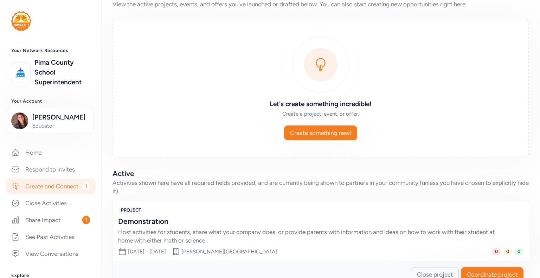
scroll to position [45, 0]
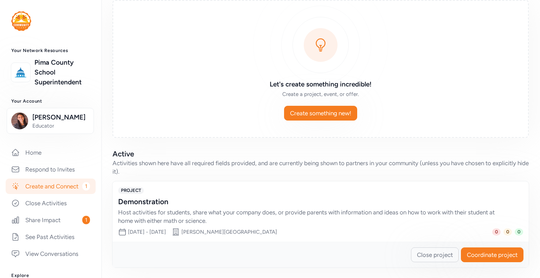
click at [138, 202] on div "Demonstration" at bounding box center [313, 202] width 391 height 10
click at [495, 232] on div "0" at bounding box center [496, 232] width 8 height 7
click at [478, 251] on span "Coordinate project" at bounding box center [492, 255] width 51 height 8
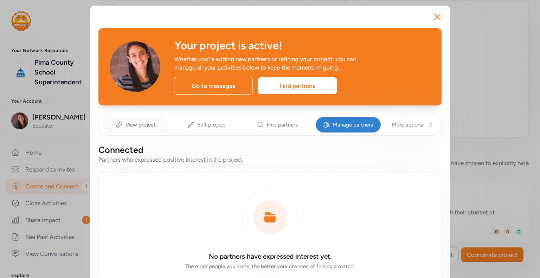
click at [142, 120] on div "View project" at bounding box center [135, 124] width 65 height 15
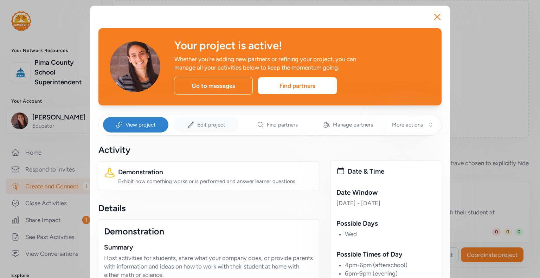
click at [209, 121] on div "Edit project" at bounding box center [206, 124] width 65 height 15
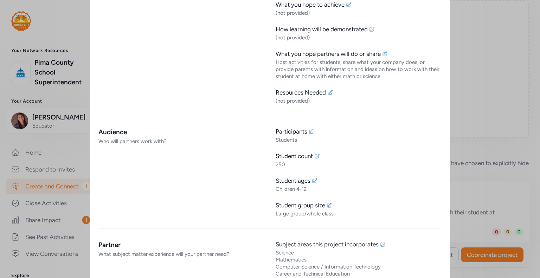
scroll to position [246, 0]
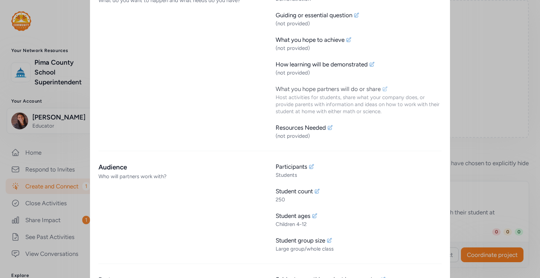
click at [384, 89] on icon at bounding box center [385, 89] width 5 height 5
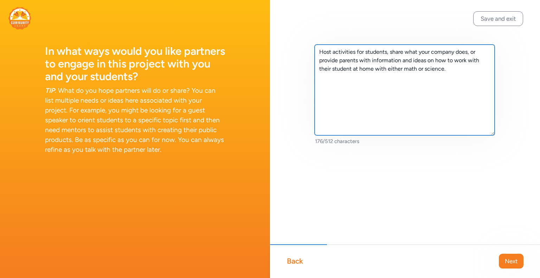
click at [320, 51] on textarea "Host activities for students, share what your company does, or provide parents …" at bounding box center [405, 90] width 180 height 91
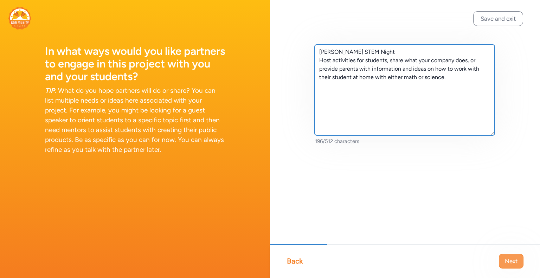
type textarea "DeGrazia STEM Night Host activities for students, share what your company does,…"
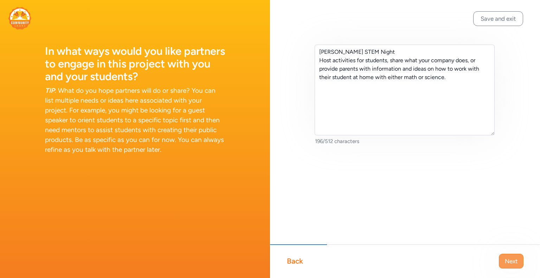
click at [513, 266] on button "Next" at bounding box center [511, 261] width 25 height 15
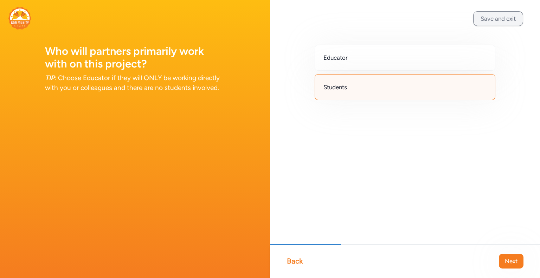
click at [490, 19] on button "Save and exit" at bounding box center [498, 18] width 50 height 15
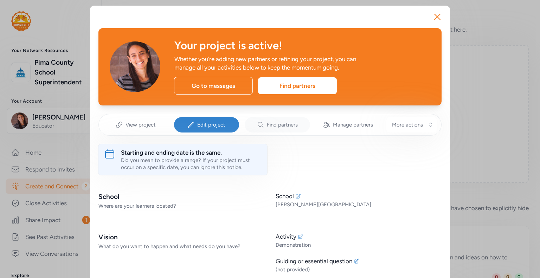
click at [274, 129] on div "Find partners" at bounding box center [277, 124] width 65 height 15
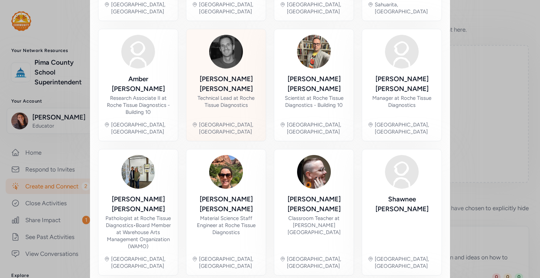
scroll to position [363, 0]
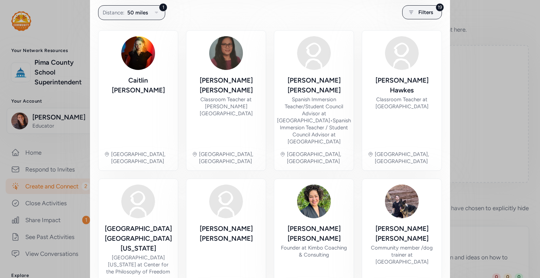
scroll to position [279, 0]
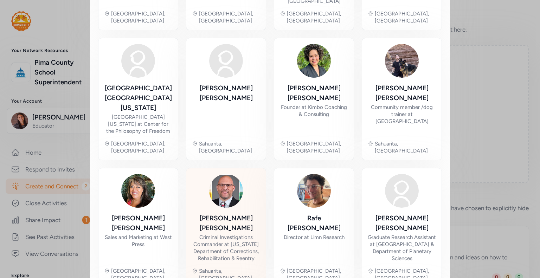
click at [227, 234] on div "Criminal Investigations Commander at Arizona Department of Corrections, Rehabil…" at bounding box center [226, 248] width 68 height 28
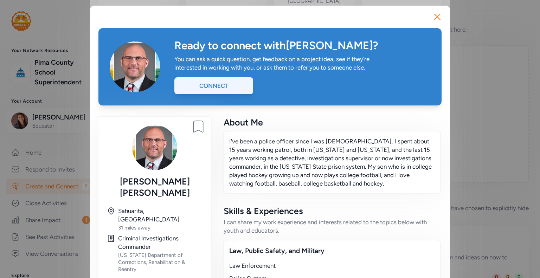
click at [210, 88] on div "Connect" at bounding box center [213, 85] width 79 height 17
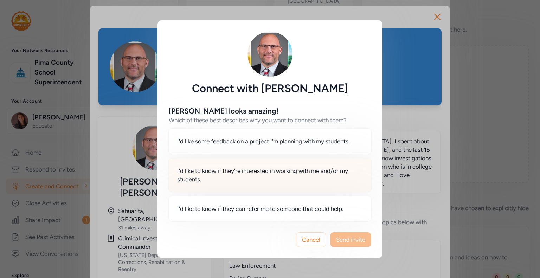
click at [216, 143] on span "I'd like some feedback on a project I'm planning with my students." at bounding box center [263, 141] width 173 height 8
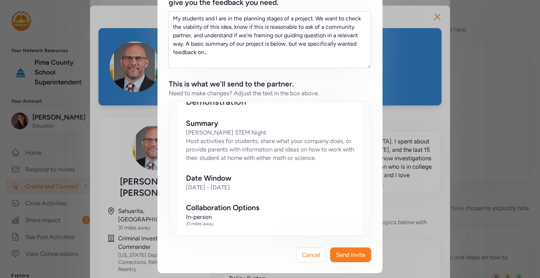
scroll to position [444, 0]
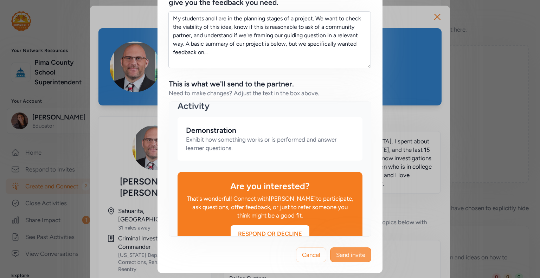
click at [358, 256] on span "Send invite" at bounding box center [350, 255] width 29 height 8
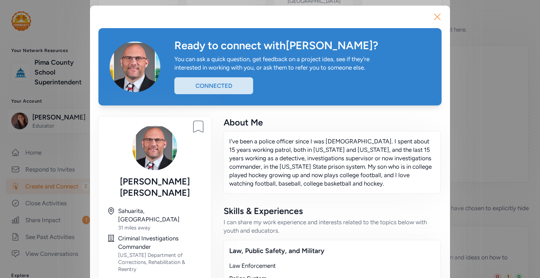
click at [437, 17] on icon "button" at bounding box center [437, 16] width 11 height 11
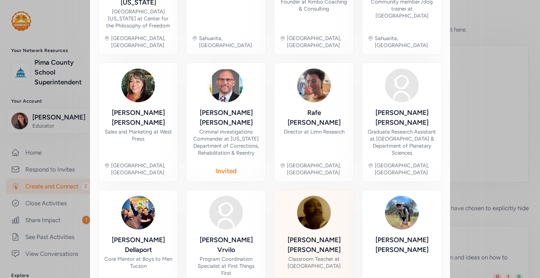
scroll to position [390, 0]
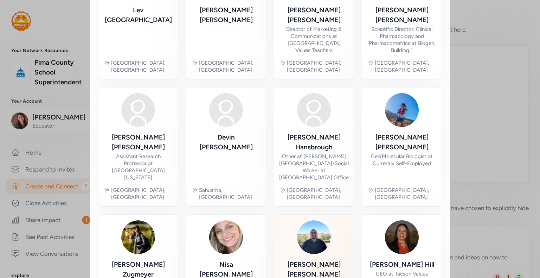
scroll to position [314, 0]
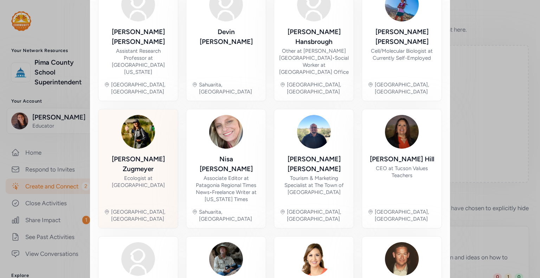
click at [156, 175] on div "Ecologist at Sonoran Institute" at bounding box center [138, 182] width 68 height 14
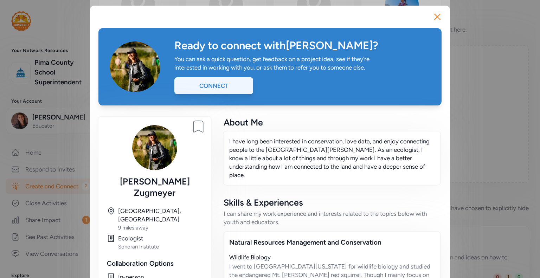
click at [234, 82] on div "Connect" at bounding box center [213, 85] width 79 height 17
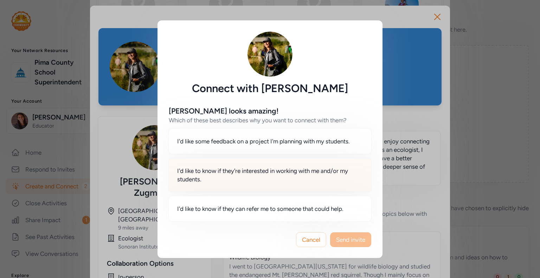
click at [289, 177] on span "I'd like to know if they're interested in working with me and/or my students." at bounding box center [270, 175] width 186 height 17
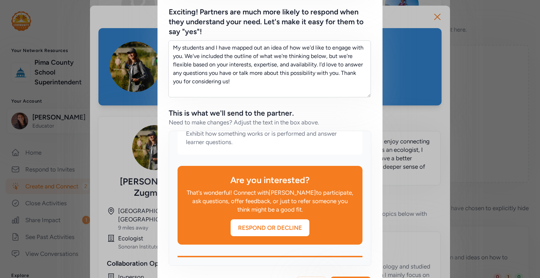
scroll to position [240, 0]
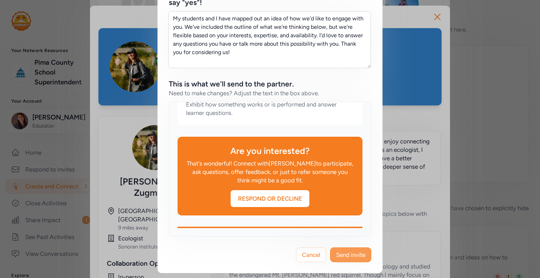
click at [350, 255] on span "Send invite" at bounding box center [350, 255] width 29 height 8
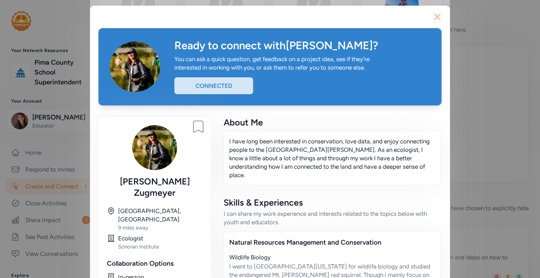
click at [438, 19] on icon "button" at bounding box center [437, 16] width 11 height 11
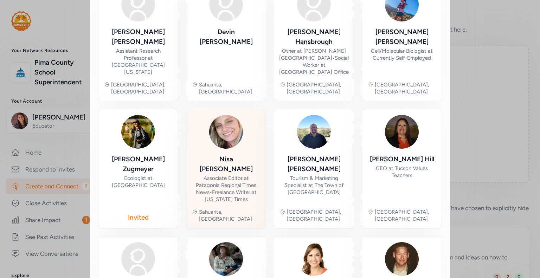
scroll to position [349, 0]
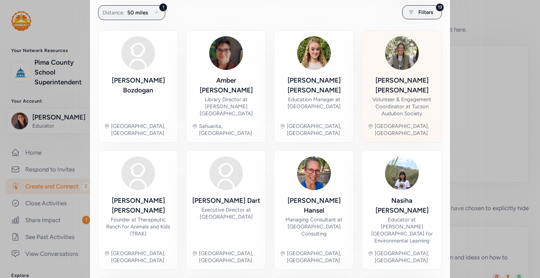
click at [398, 103] on div "Volunteer & Engagement Coordinator at Tucson Audubon Society" at bounding box center [402, 106] width 68 height 21
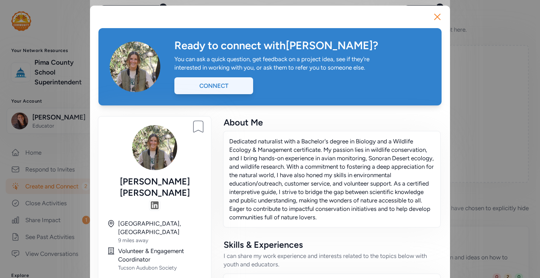
click at [237, 88] on div "Connect" at bounding box center [213, 85] width 79 height 17
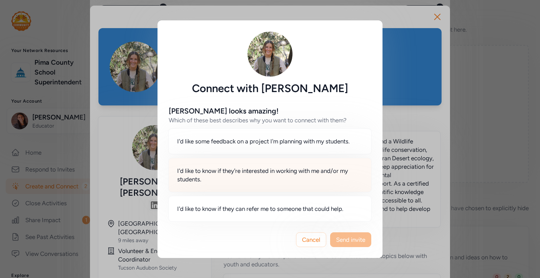
click at [301, 180] on span "I'd like to know if they're interested in working with me and/or my students." at bounding box center [270, 175] width 186 height 17
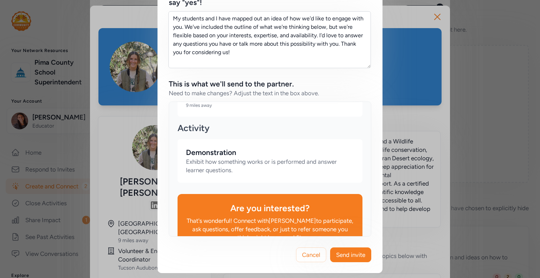
scroll to position [479, 0]
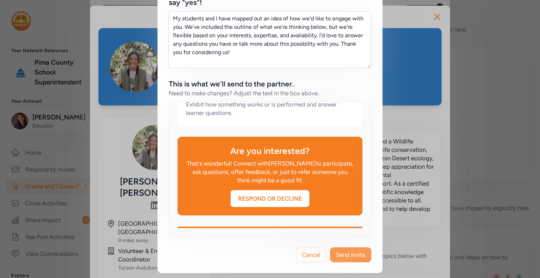
click at [358, 257] on span "Send invite" at bounding box center [350, 255] width 29 height 8
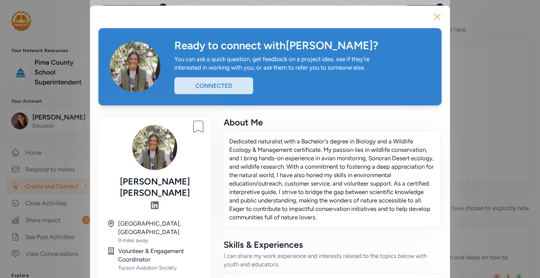
click at [433, 22] on icon "button" at bounding box center [437, 16] width 11 height 11
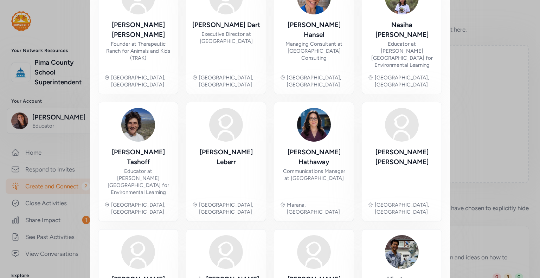
scroll to position [338, 0]
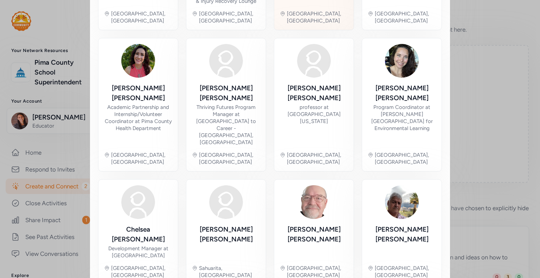
scroll to position [356, 0]
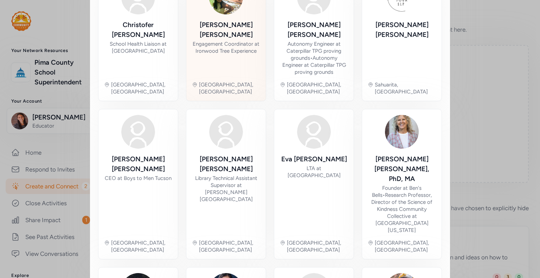
scroll to position [383, 0]
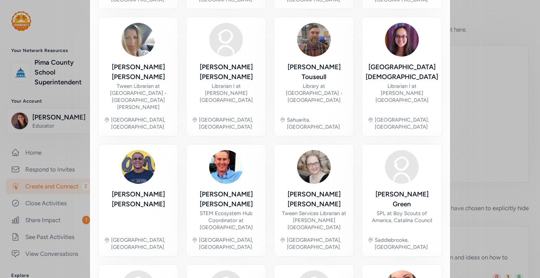
scroll to position [349, 0]
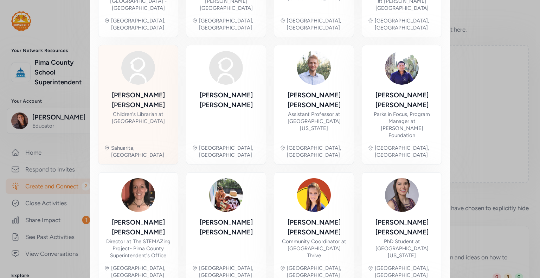
scroll to position [314, 0]
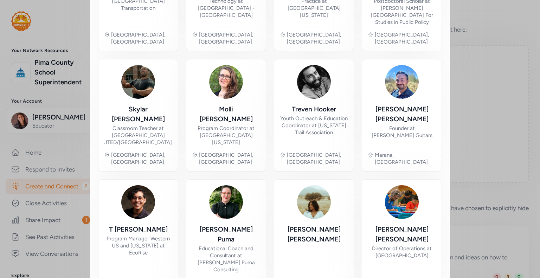
scroll to position [342, 0]
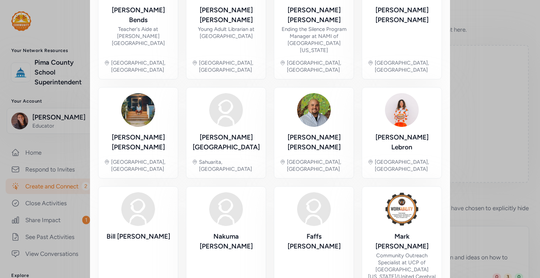
scroll to position [314, 0]
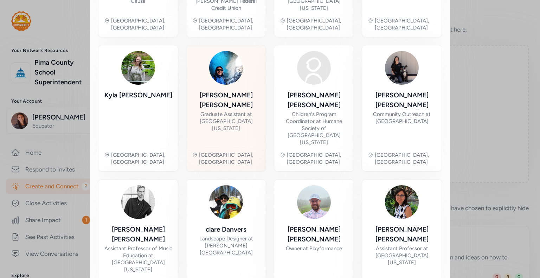
scroll to position [324, 0]
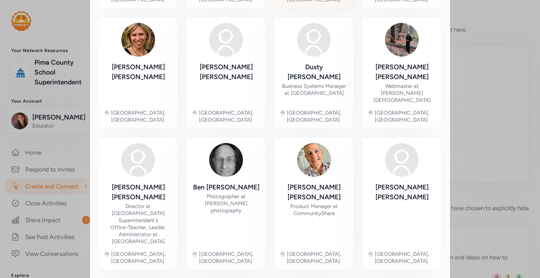
scroll to position [349, 0]
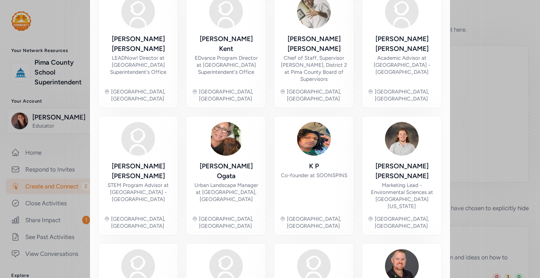
scroll to position [350, 0]
